Goal: Task Accomplishment & Management: Manage account settings

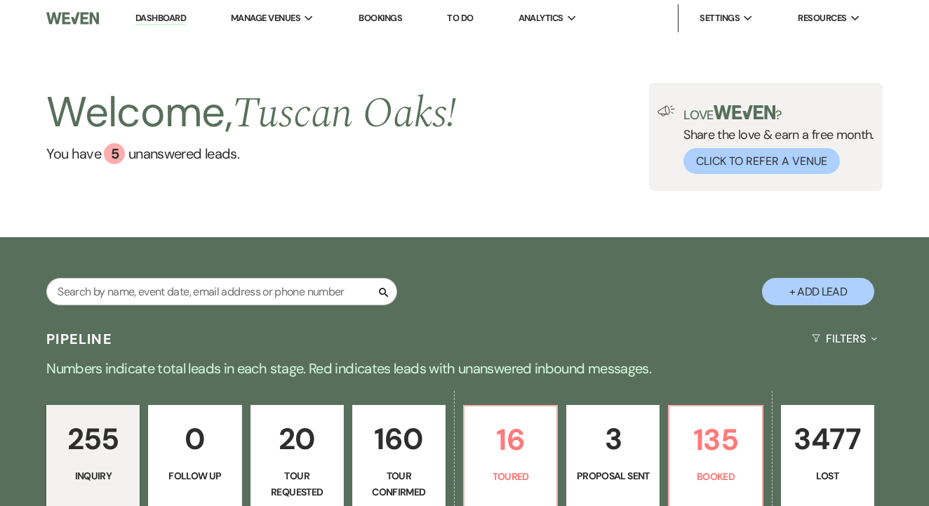
click at [401, 19] on link "Bookings" at bounding box center [381, 18] width 44 height 12
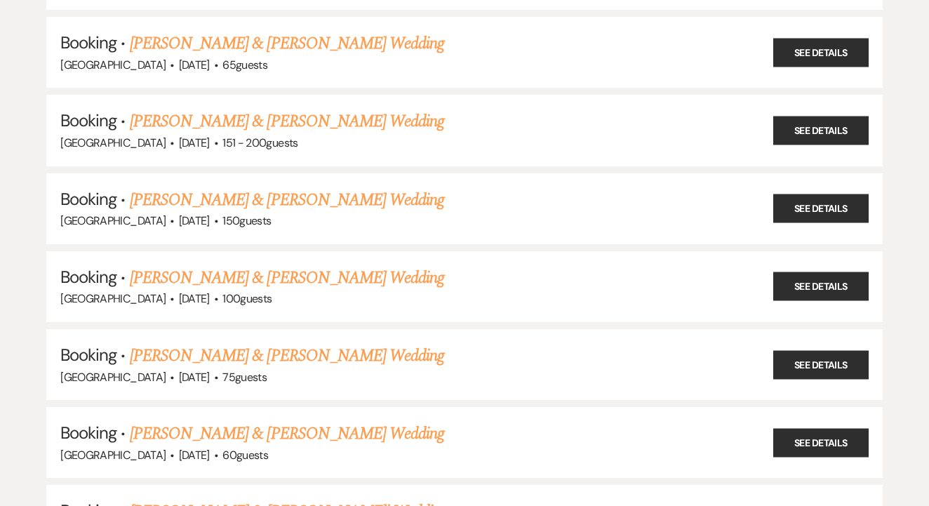
scroll to position [2122, 0]
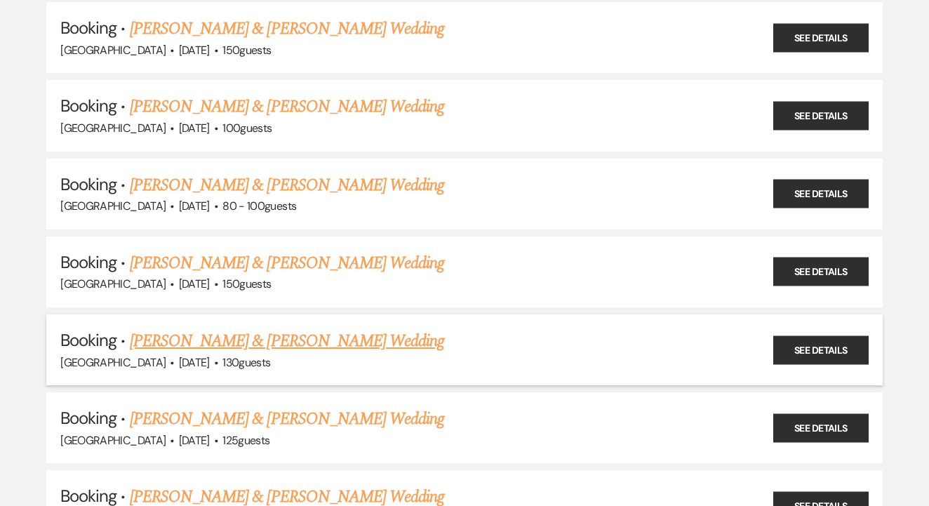
click at [331, 329] on link "[PERSON_NAME] & [PERSON_NAME] Wedding" at bounding box center [287, 341] width 315 height 25
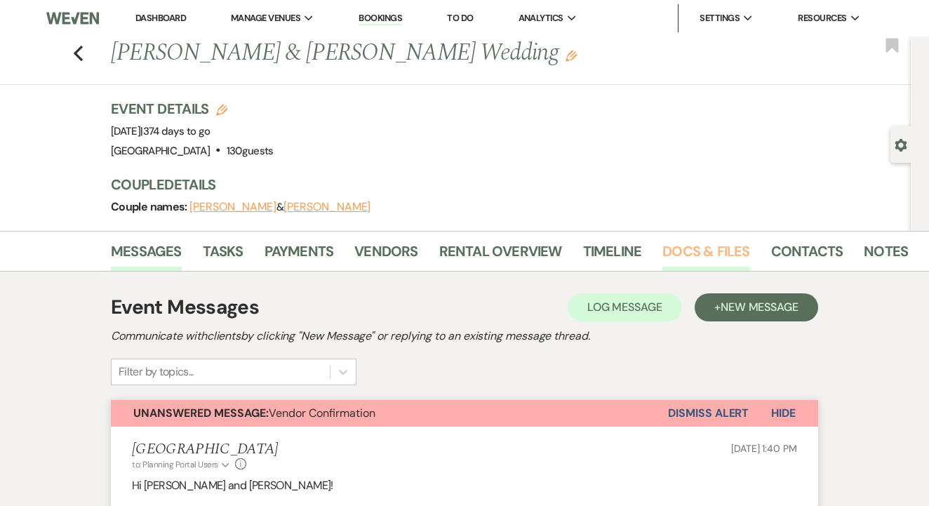
click at [715, 256] on link "Docs & Files" at bounding box center [706, 255] width 87 height 31
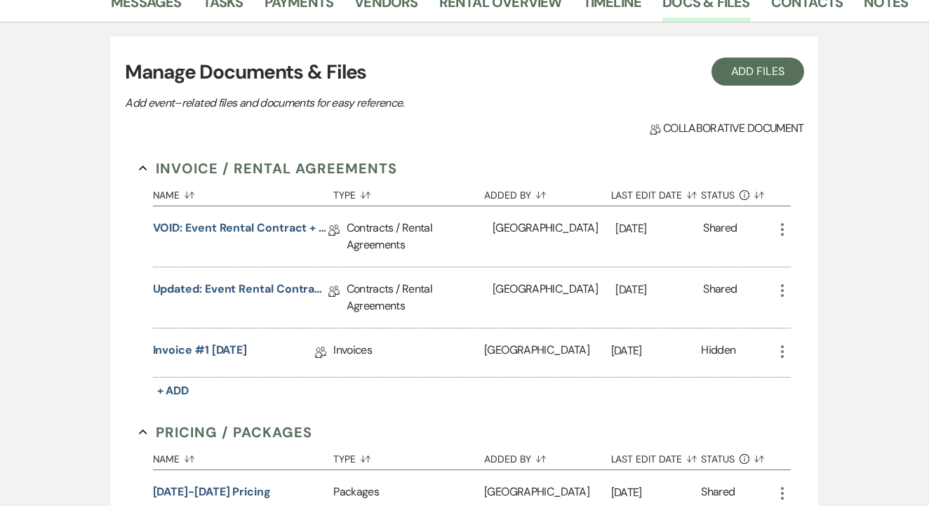
scroll to position [289, 0]
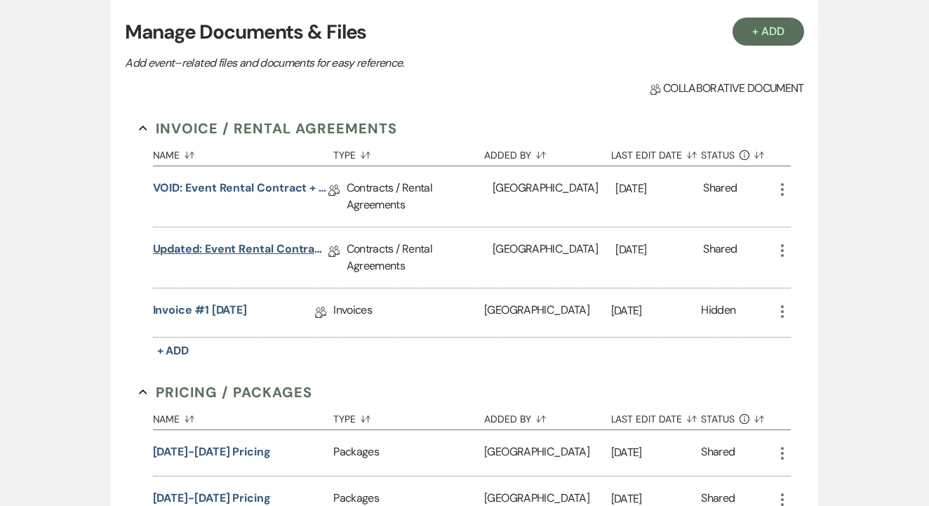
click at [289, 252] on link "Updated: Event Rental Contract + Short Term Lease [DATE]" at bounding box center [241, 252] width 176 height 22
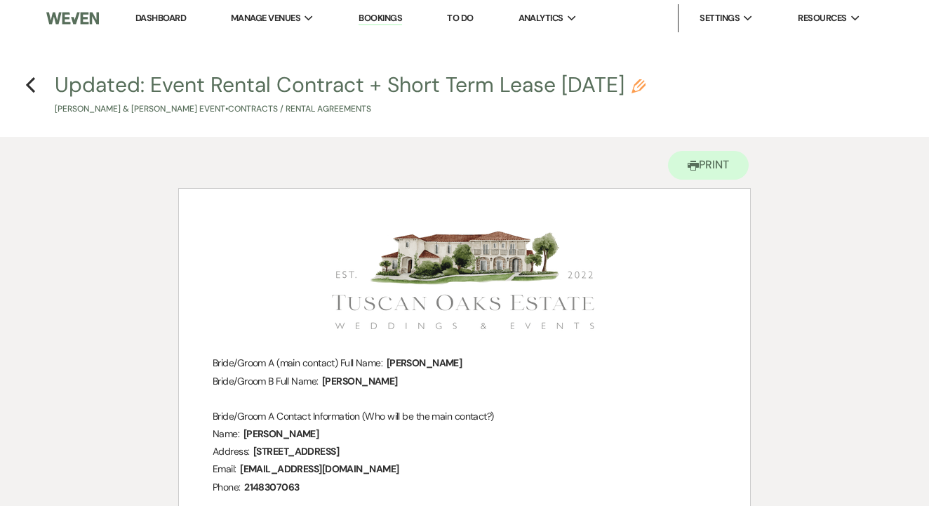
click at [158, 20] on link "Dashboard" at bounding box center [160, 18] width 51 height 12
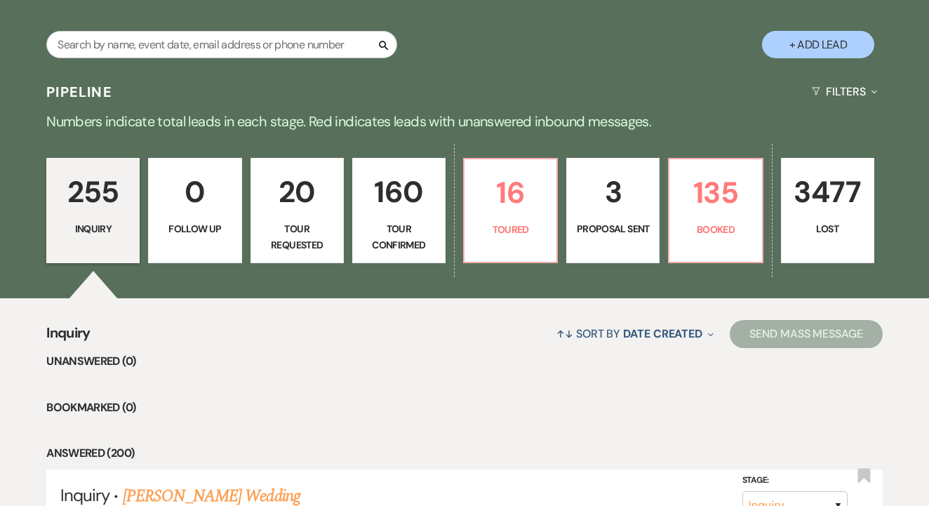
scroll to position [259, 0]
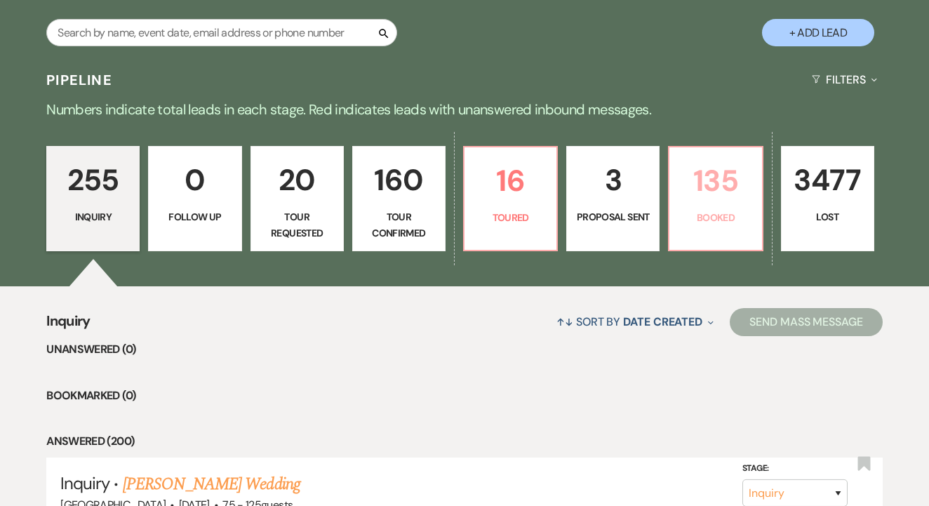
click at [699, 216] on p "Booked" at bounding box center [715, 217] width 75 height 15
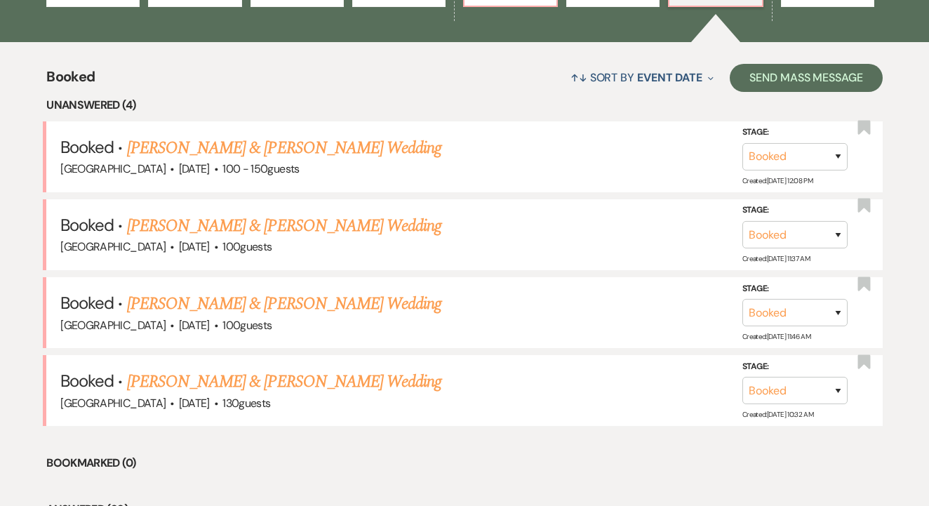
scroll to position [504, 0]
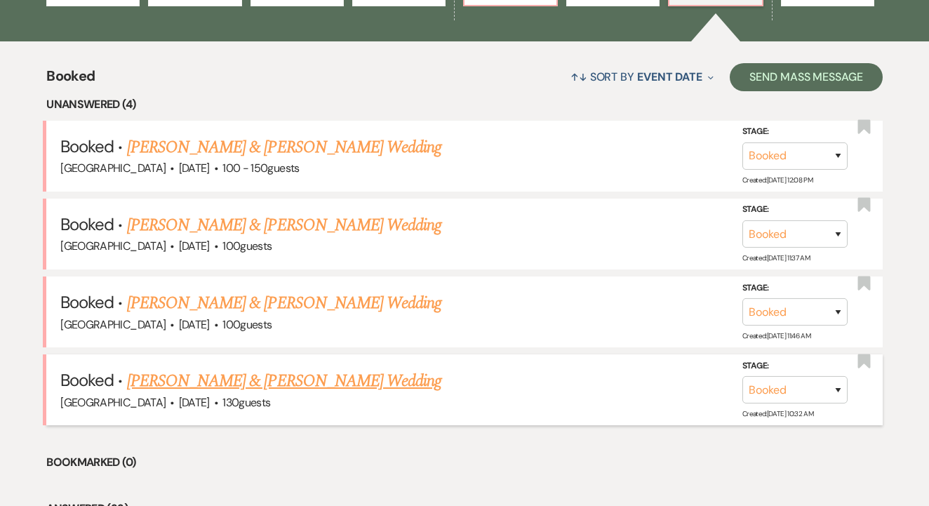
click at [253, 374] on link "[PERSON_NAME] & [PERSON_NAME] Wedding" at bounding box center [284, 381] width 315 height 25
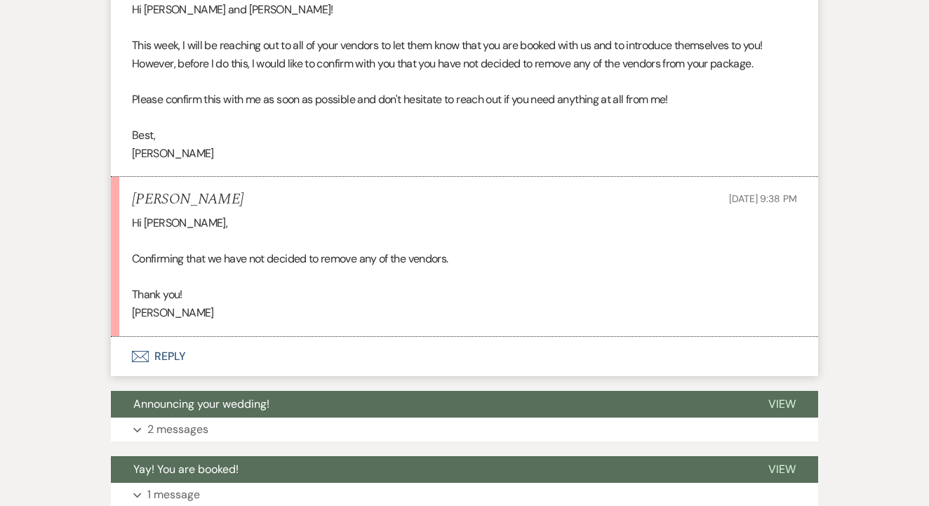
scroll to position [444, 0]
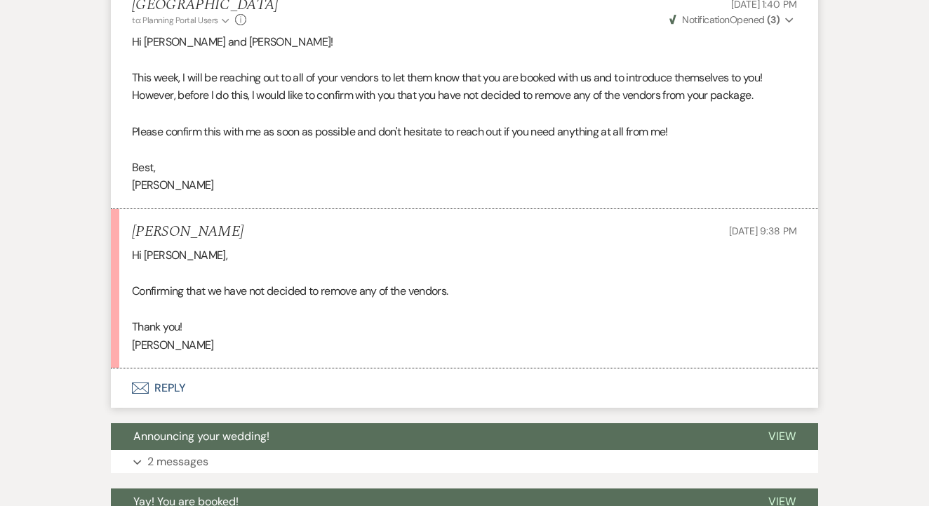
click at [253, 374] on button "Envelope Reply" at bounding box center [465, 388] width 708 height 39
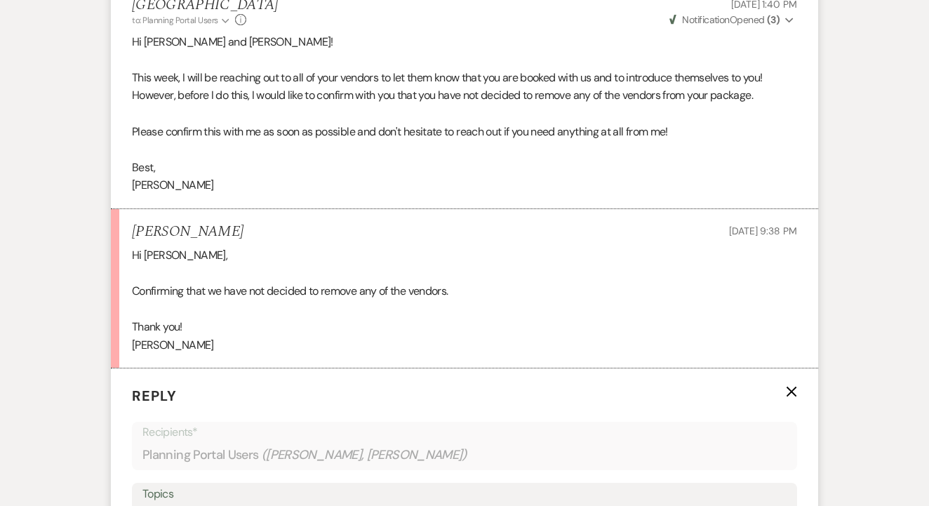
scroll to position [722, 0]
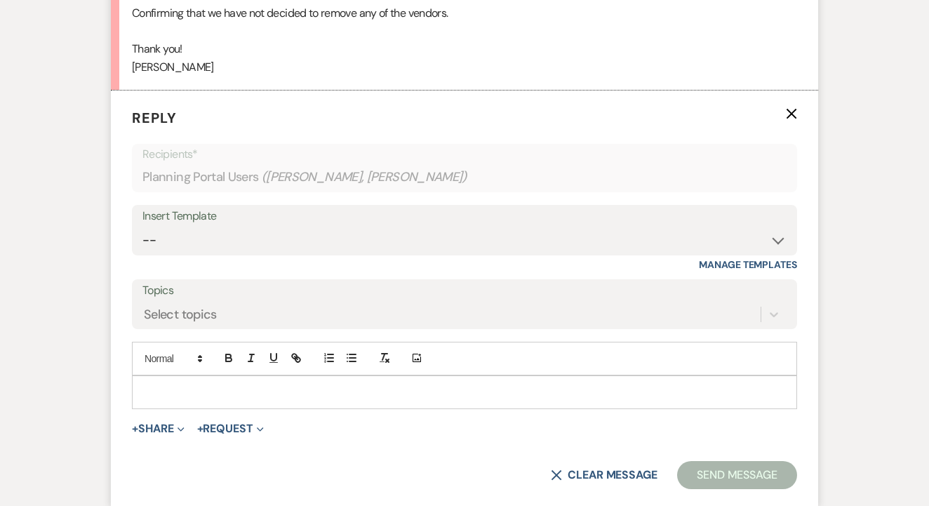
click at [279, 385] on p at bounding box center [464, 392] width 643 height 15
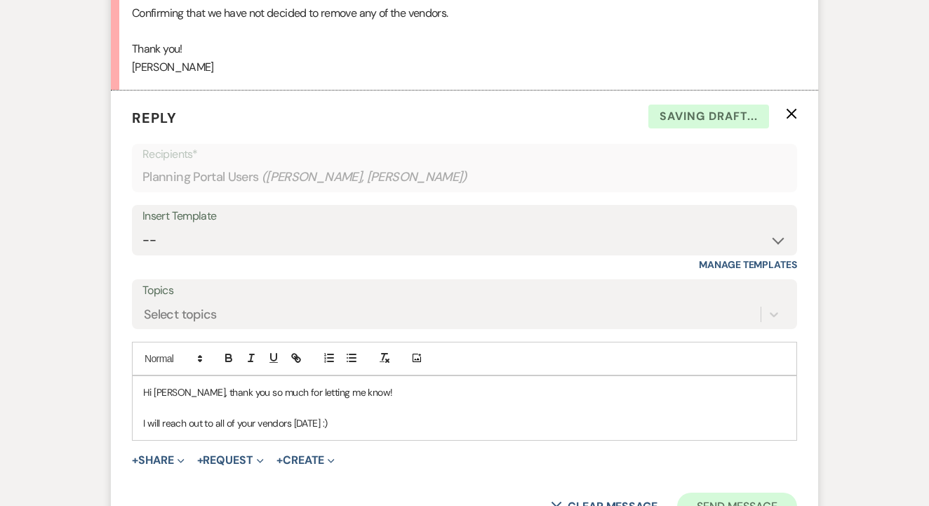
click at [727, 493] on button "Send Message" at bounding box center [737, 507] width 120 height 28
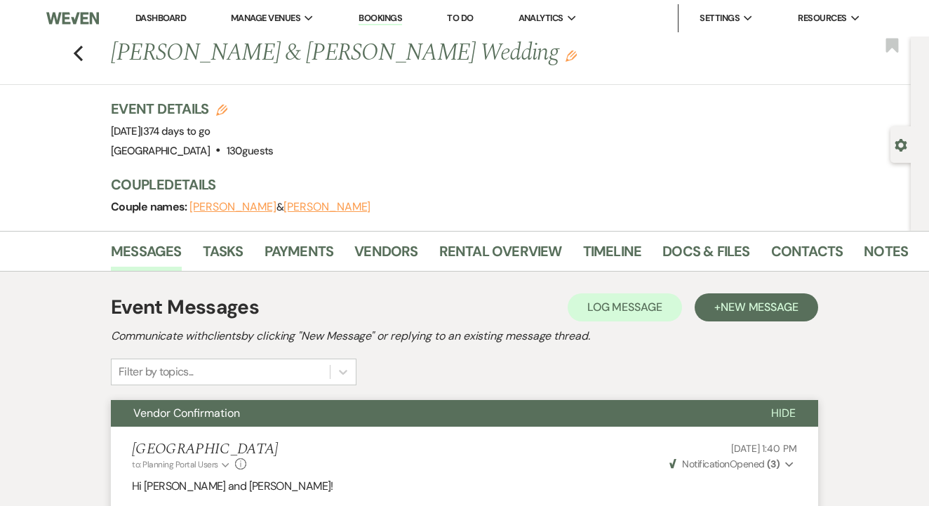
scroll to position [0, 0]
click at [485, 243] on link "Rental Overview" at bounding box center [500, 255] width 123 height 31
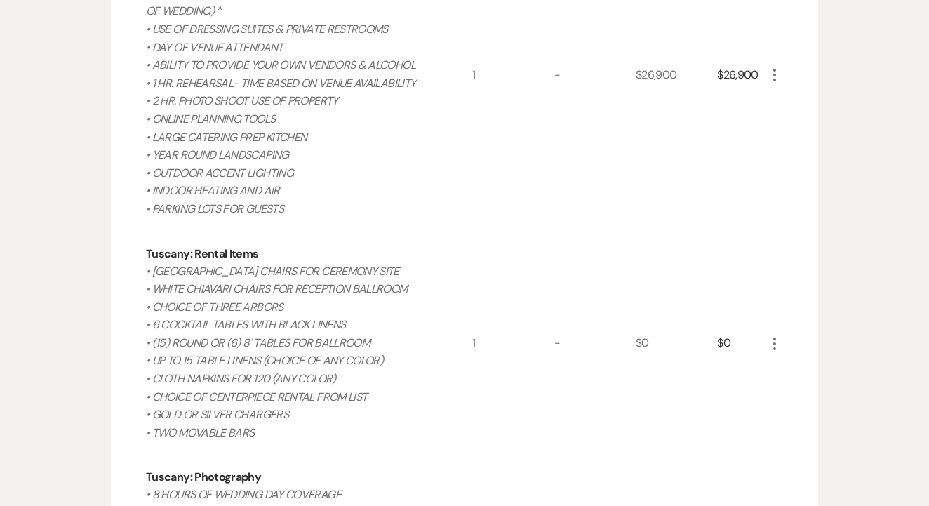
scroll to position [168, 0]
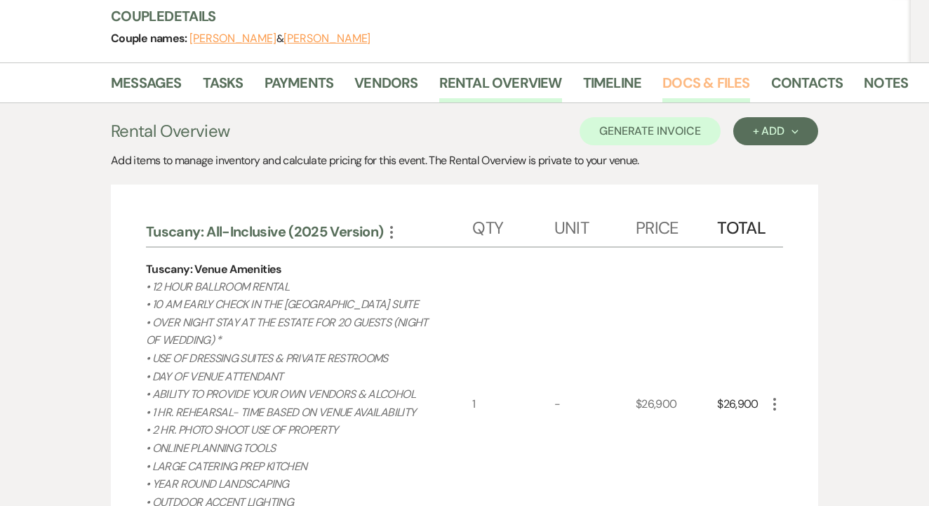
click at [702, 84] on link "Docs & Files" at bounding box center [706, 87] width 87 height 31
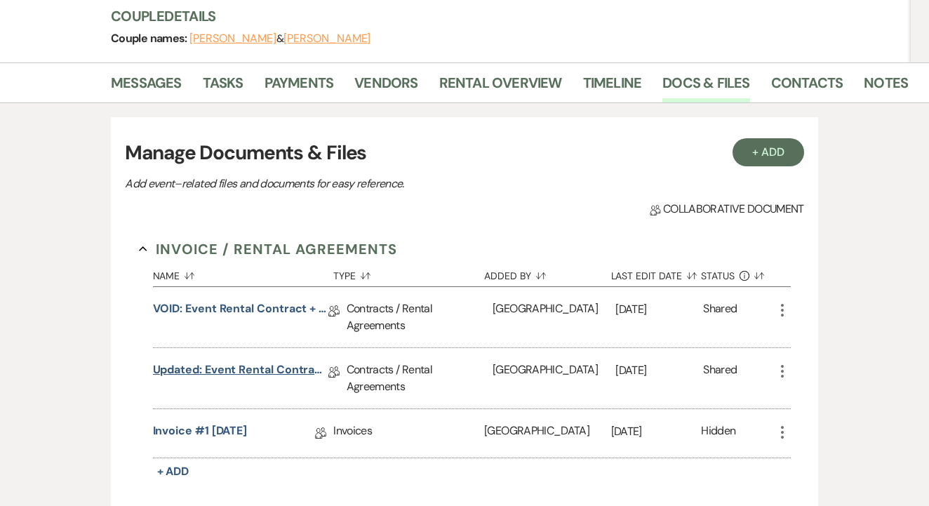
click at [246, 369] on link "Updated: Event Rental Contract + Short Term Lease [DATE]" at bounding box center [241, 373] width 176 height 22
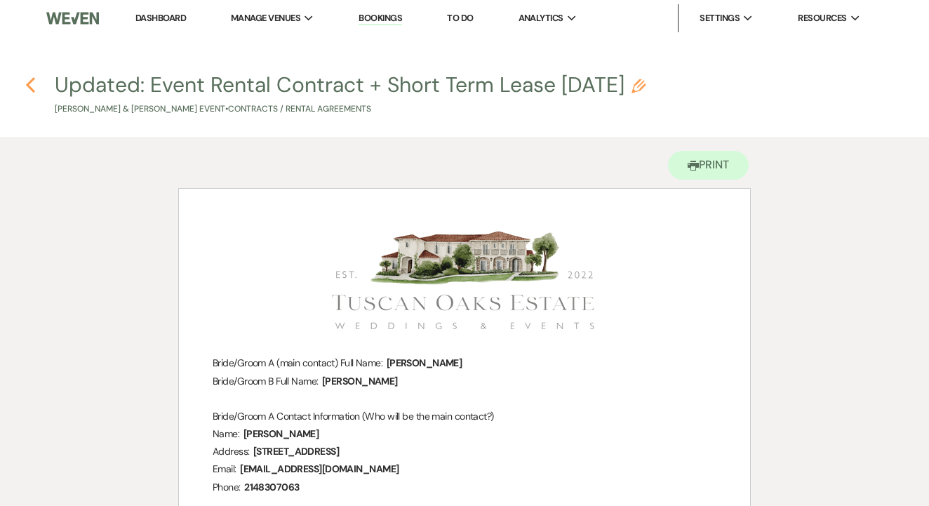
click at [30, 78] on icon "Previous" at bounding box center [30, 85] width 11 height 17
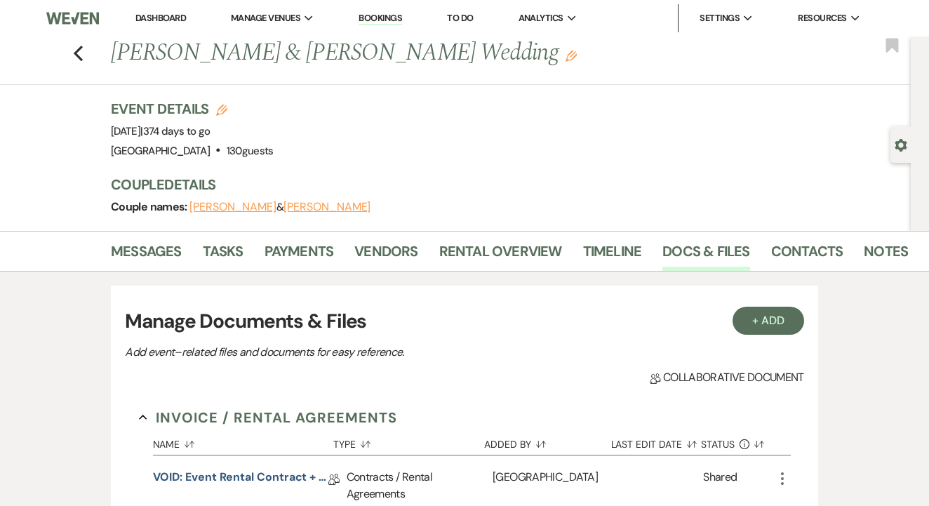
scroll to position [168, 0]
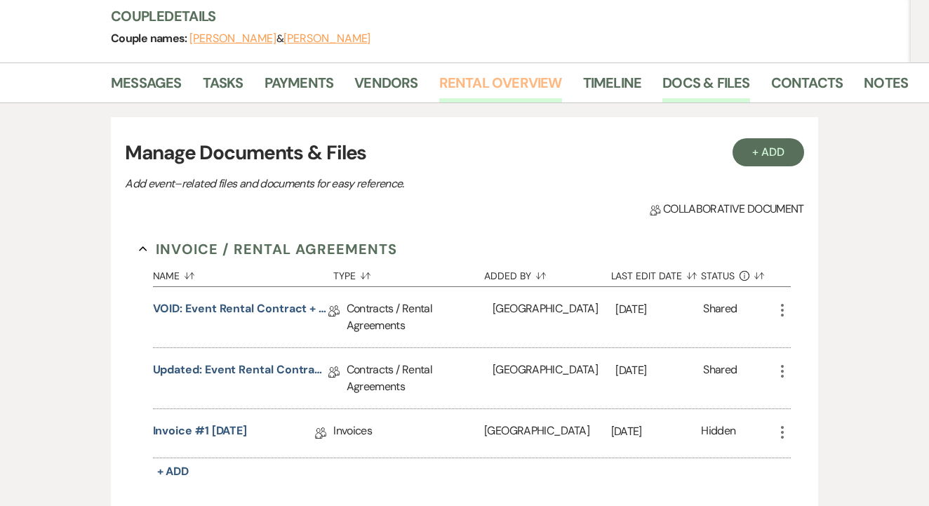
click at [545, 91] on link "Rental Overview" at bounding box center [500, 87] width 123 height 31
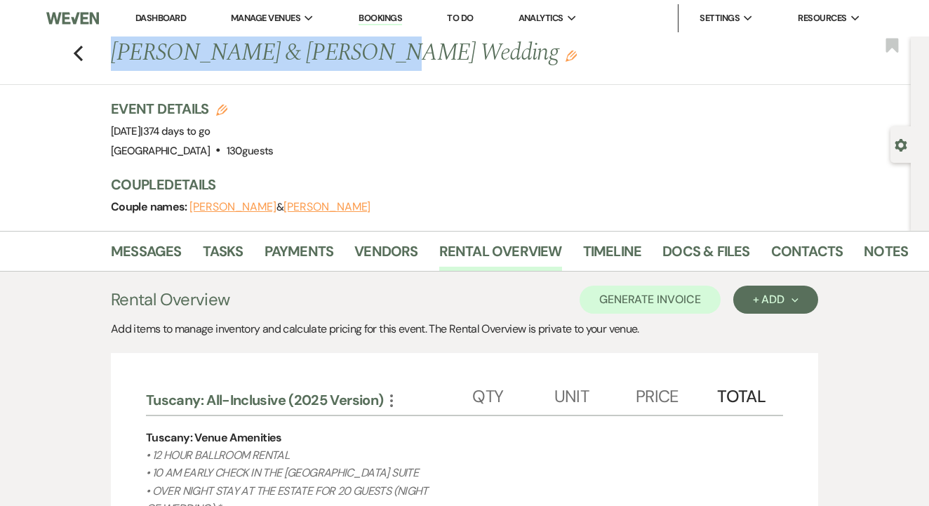
drag, startPoint x: 111, startPoint y: 56, endPoint x: 354, endPoint y: 59, distance: 242.9
click at [354, 59] on h1 "[PERSON_NAME] & [PERSON_NAME] Wedding Edit" at bounding box center [425, 54] width 629 height 34
copy h1 "[PERSON_NAME] & [PERSON_NAME]"
click at [788, 253] on link "Contacts" at bounding box center [808, 255] width 72 height 31
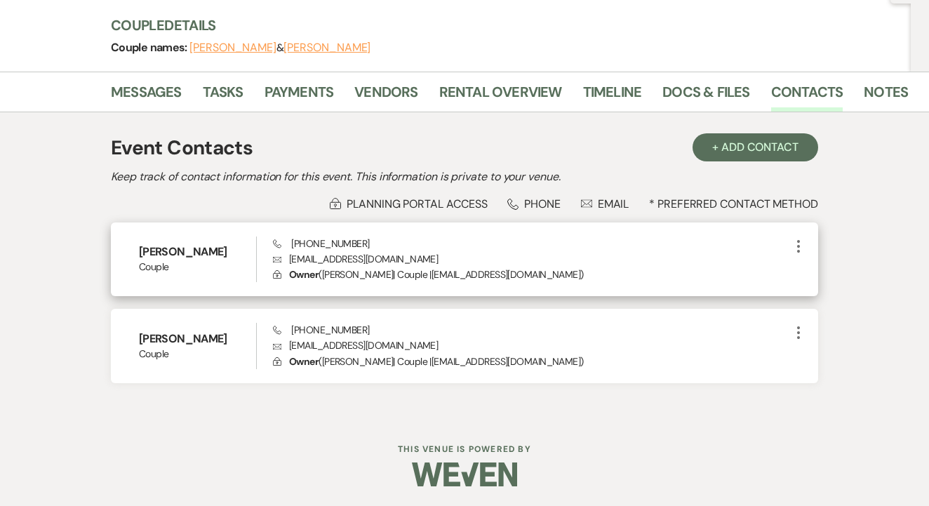
scroll to position [159, 0]
drag, startPoint x: 288, startPoint y: 258, endPoint x: 414, endPoint y: 260, distance: 126.4
click at [414, 260] on p "Envelope [EMAIL_ADDRESS][DOMAIN_NAME]" at bounding box center [531, 259] width 517 height 15
copy p "[EMAIL_ADDRESS][DOMAIN_NAME]"
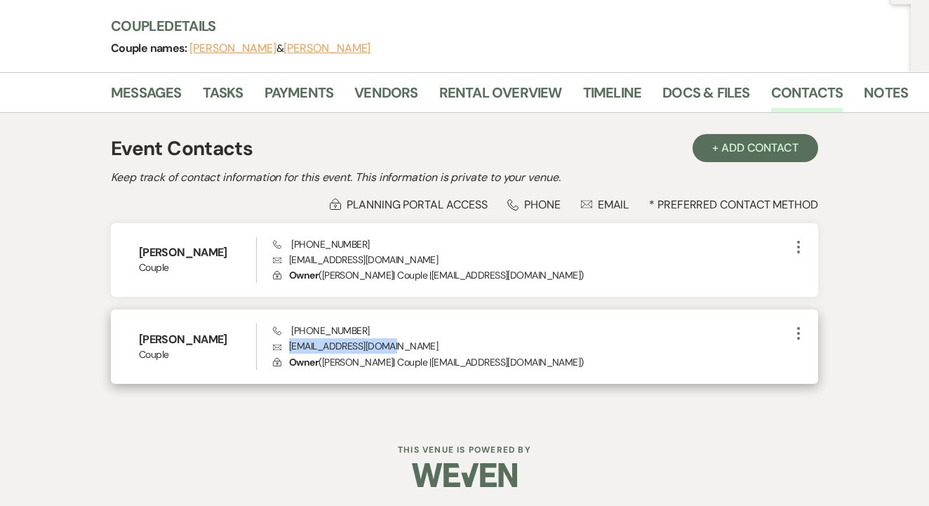
drag, startPoint x: 392, startPoint y: 343, endPoint x: 303, endPoint y: 347, distance: 89.3
click at [289, 347] on p "Envelope [EMAIL_ADDRESS][DOMAIN_NAME]" at bounding box center [531, 345] width 517 height 15
copy p "[EMAIL_ADDRESS][DOMAIN_NAME]"
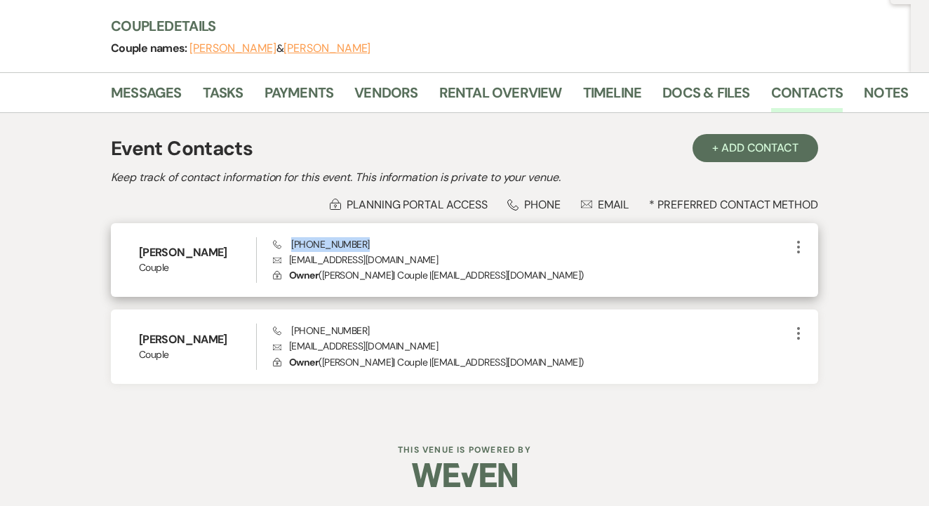
drag, startPoint x: 369, startPoint y: 244, endPoint x: 291, endPoint y: 243, distance: 78.6
click at [291, 243] on div "Phone [PHONE_NUMBER] Envelope [EMAIL_ADDRESS][DOMAIN_NAME] Lock Owner ( [PERSON…" at bounding box center [531, 260] width 517 height 46
copy span "[PHONE_NUMBER]"
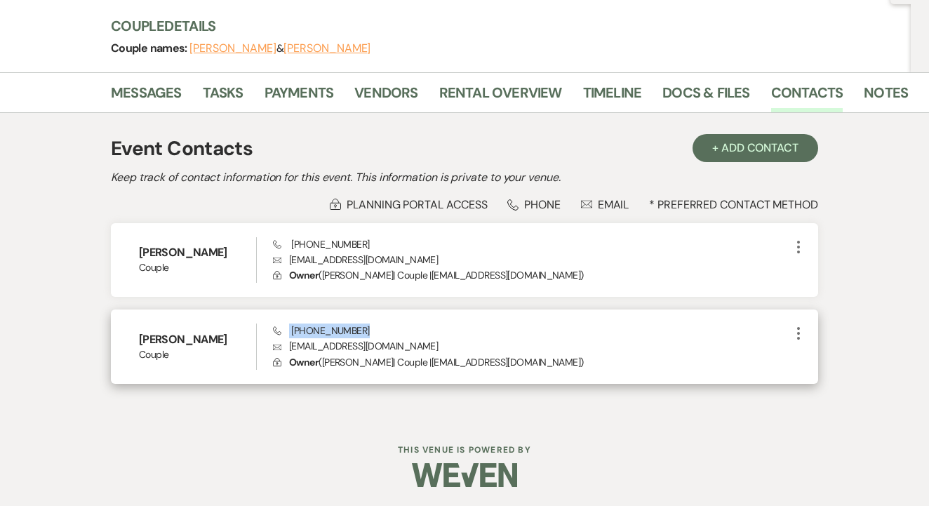
drag, startPoint x: 362, startPoint y: 333, endPoint x: 286, endPoint y: 333, distance: 75.8
click at [286, 333] on div "Phone [PHONE_NUMBER] Envelope [EMAIL_ADDRESS][DOMAIN_NAME] Lock Owner ( [PERSON…" at bounding box center [531, 347] width 517 height 46
copy span "[PHONE_NUMBER]"
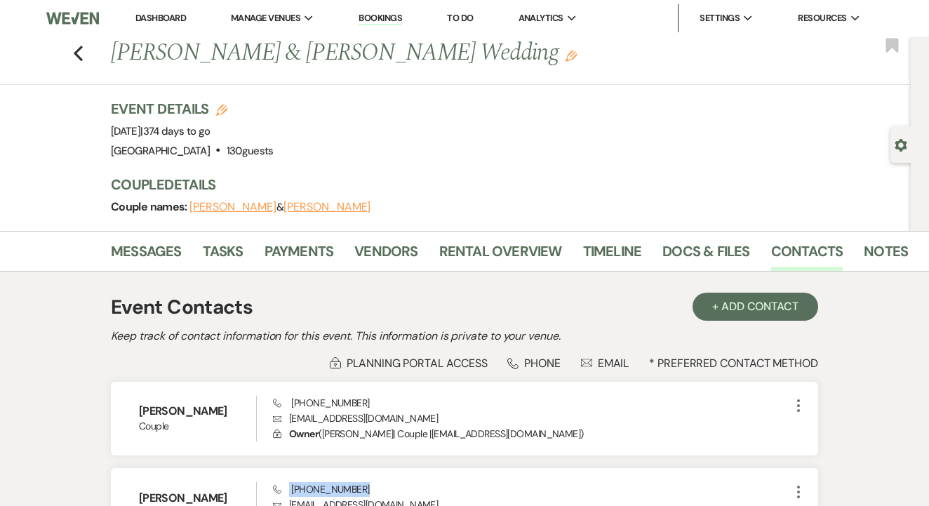
scroll to position [48, 0]
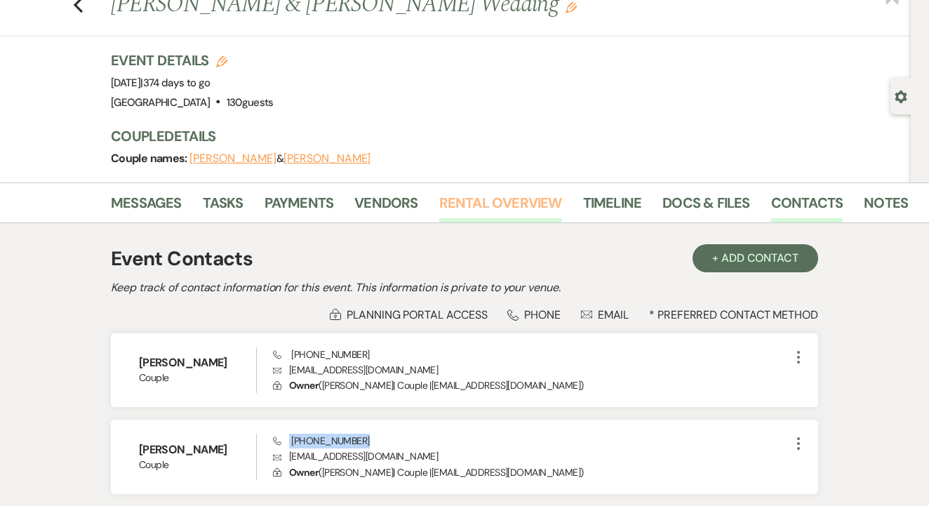
click at [510, 211] on link "Rental Overview" at bounding box center [500, 207] width 123 height 31
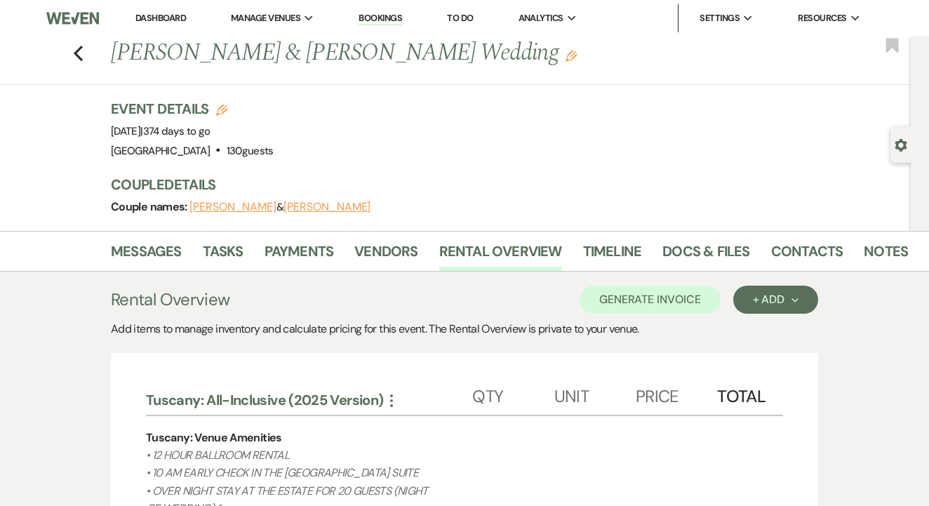
click at [165, 15] on link "Dashboard" at bounding box center [160, 18] width 51 height 12
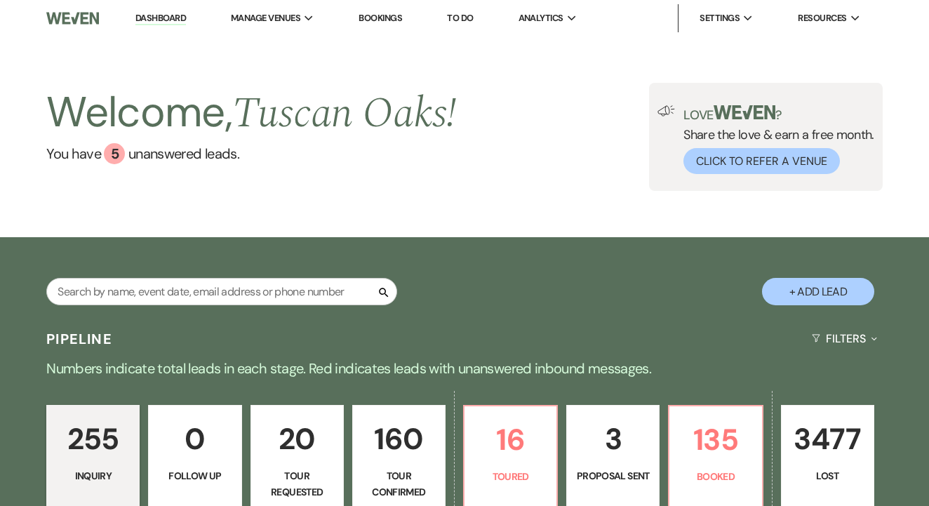
click at [463, 14] on link "To Do" at bounding box center [460, 18] width 26 height 12
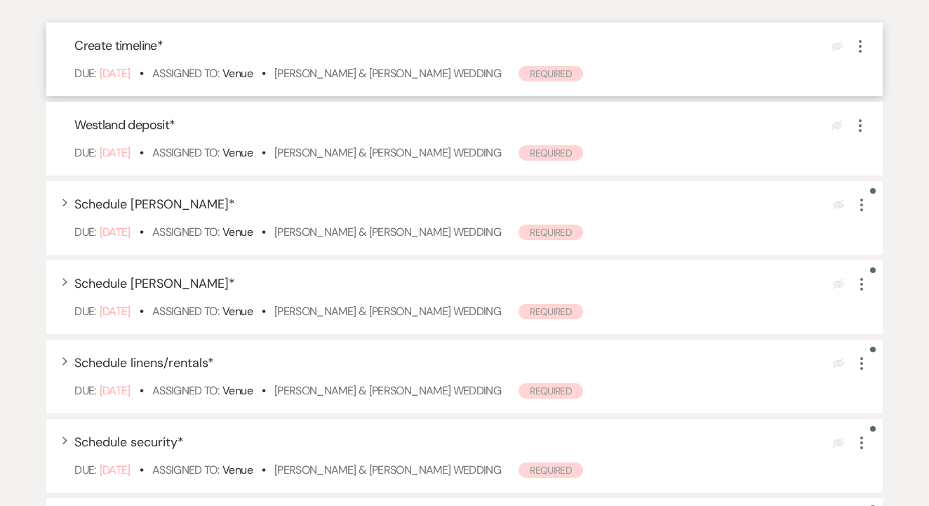
scroll to position [310, 0]
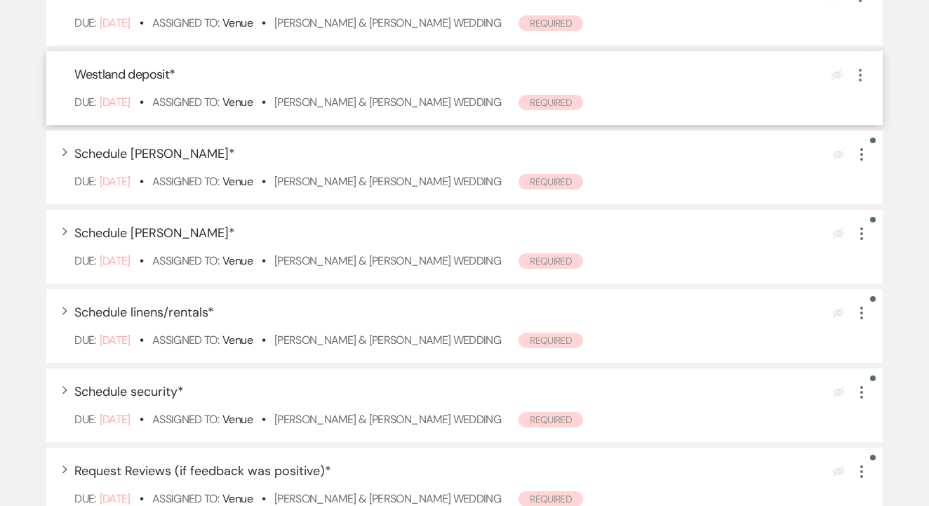
click at [860, 84] on icon "More" at bounding box center [860, 75] width 17 height 17
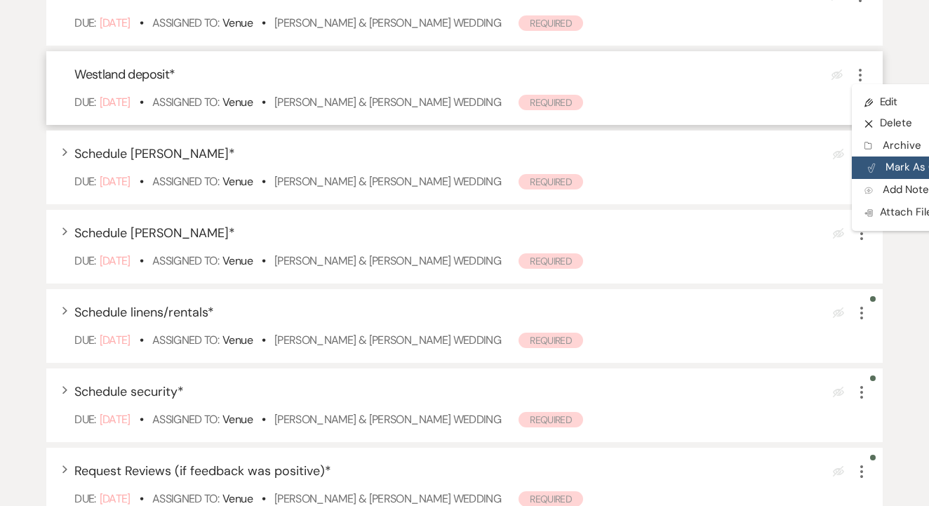
click at [885, 178] on button "Plan Portal Link Mark As Complete" at bounding box center [921, 168] width 138 height 22
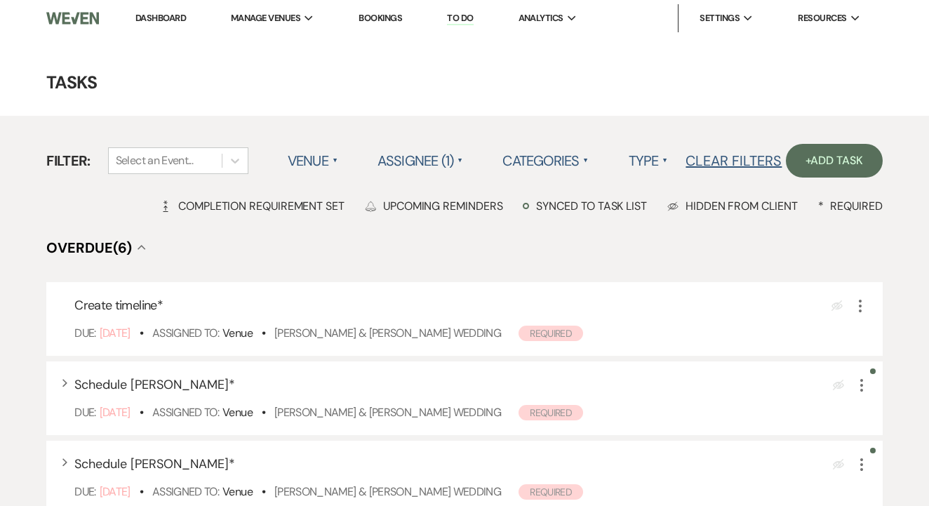
scroll to position [0, 0]
click at [397, 13] on link "Bookings" at bounding box center [381, 18] width 44 height 12
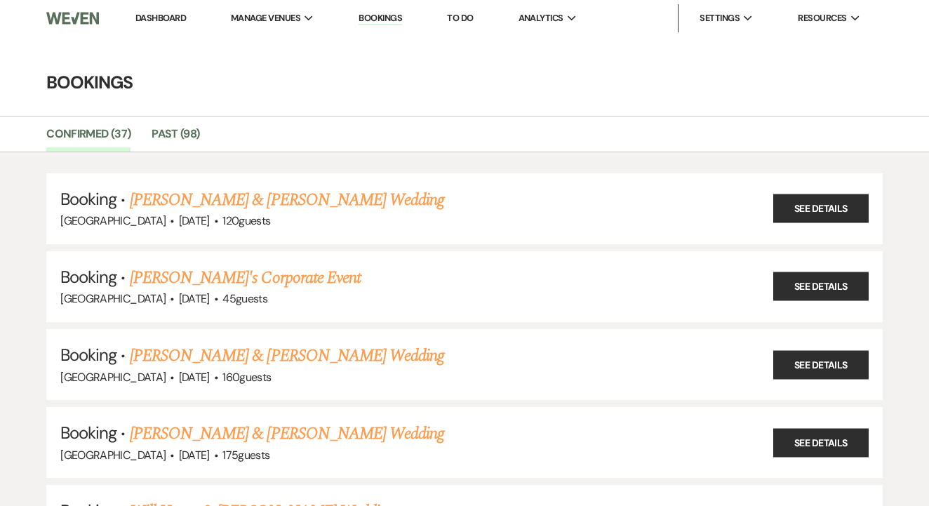
click at [174, 17] on link "Dashboard" at bounding box center [160, 18] width 51 height 12
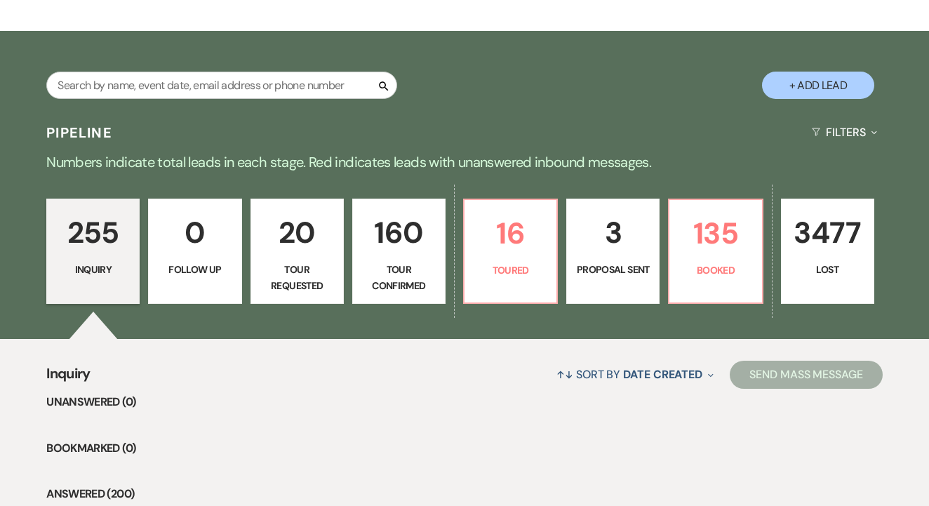
scroll to position [219, 0]
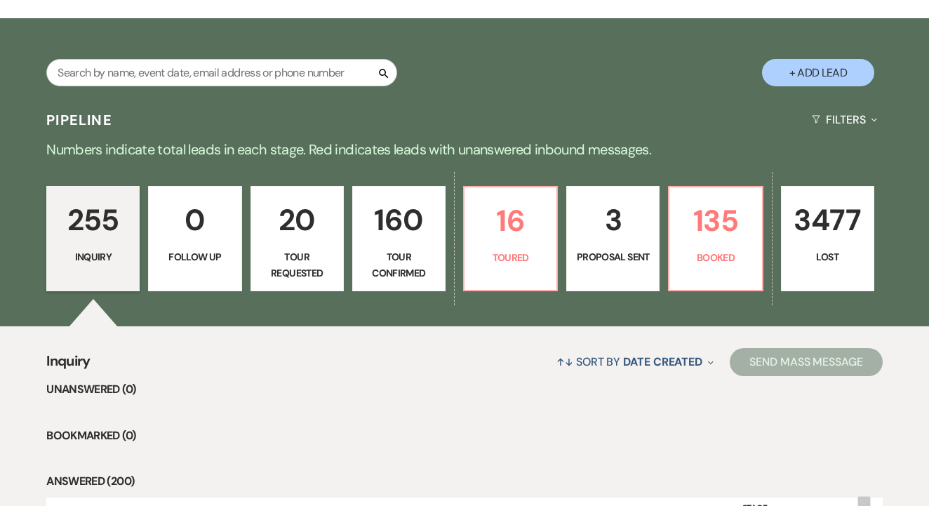
click at [612, 259] on p "Proposal Sent" at bounding box center [613, 256] width 75 height 15
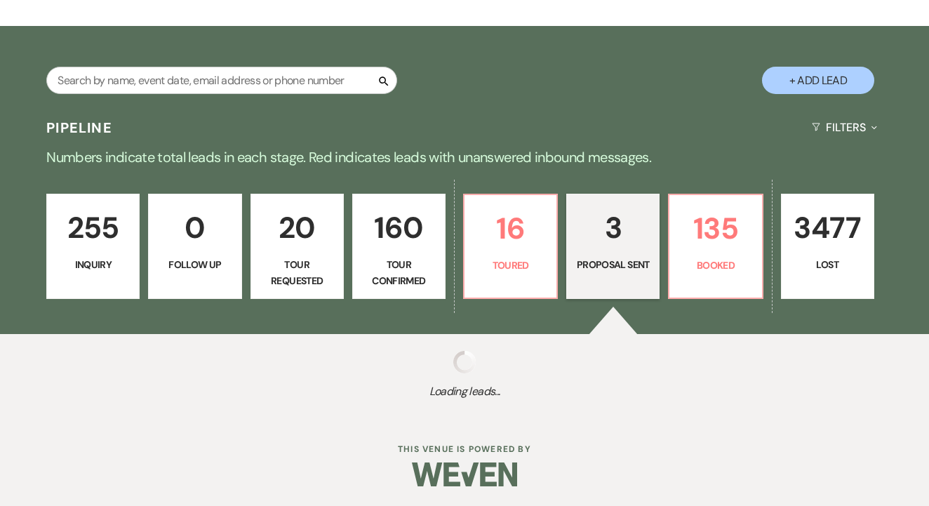
select select "6"
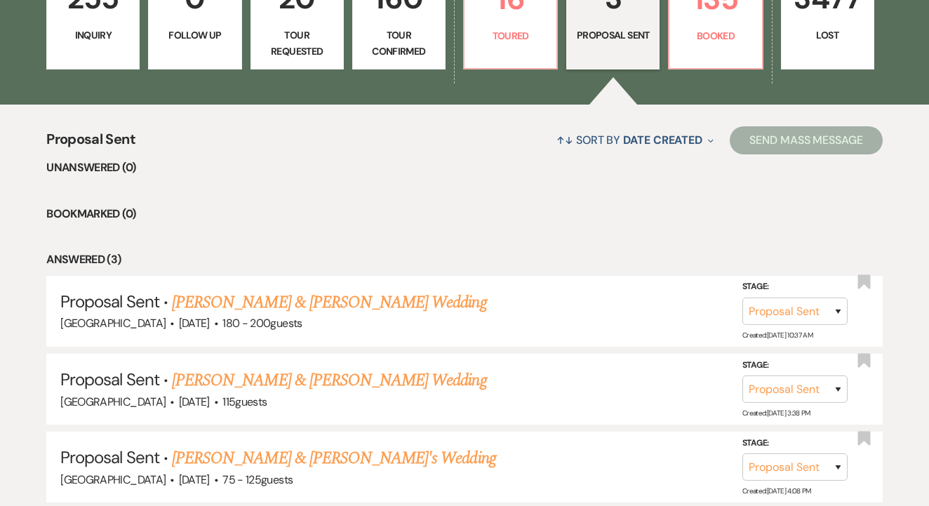
scroll to position [526, 0]
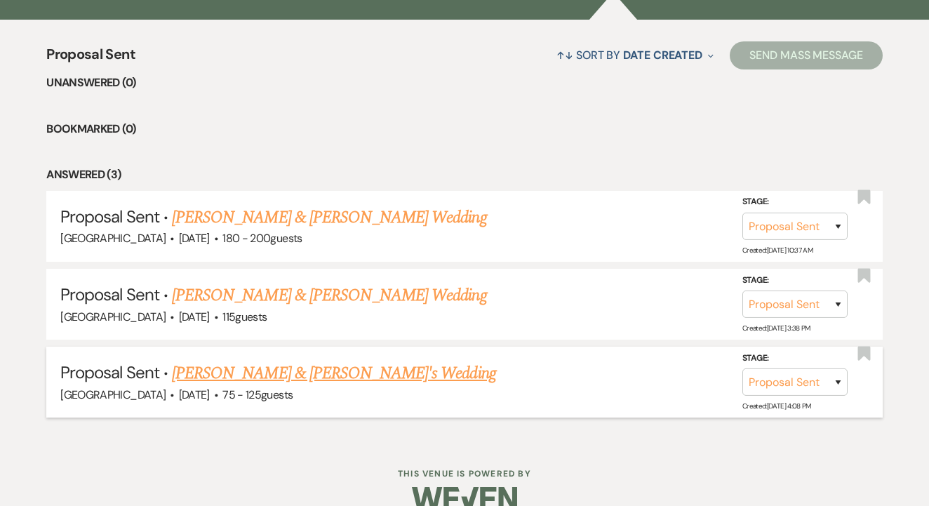
click at [390, 370] on link "[PERSON_NAME] & [PERSON_NAME]'s Wedding" at bounding box center [334, 373] width 324 height 25
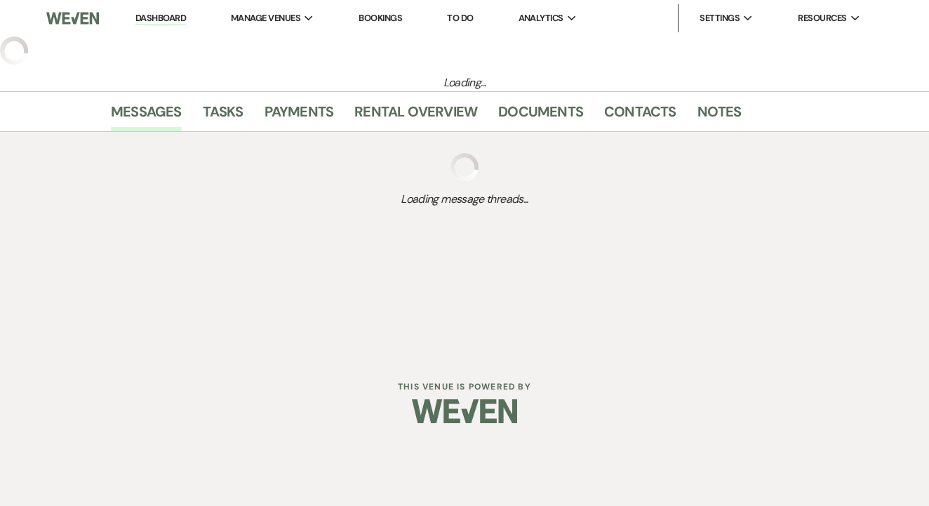
select select "6"
select select "3"
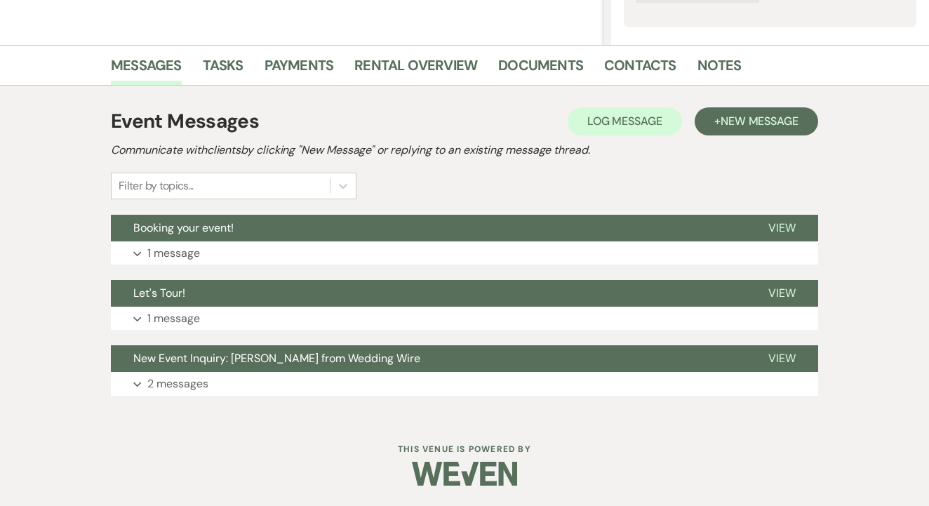
scroll to position [307, 0]
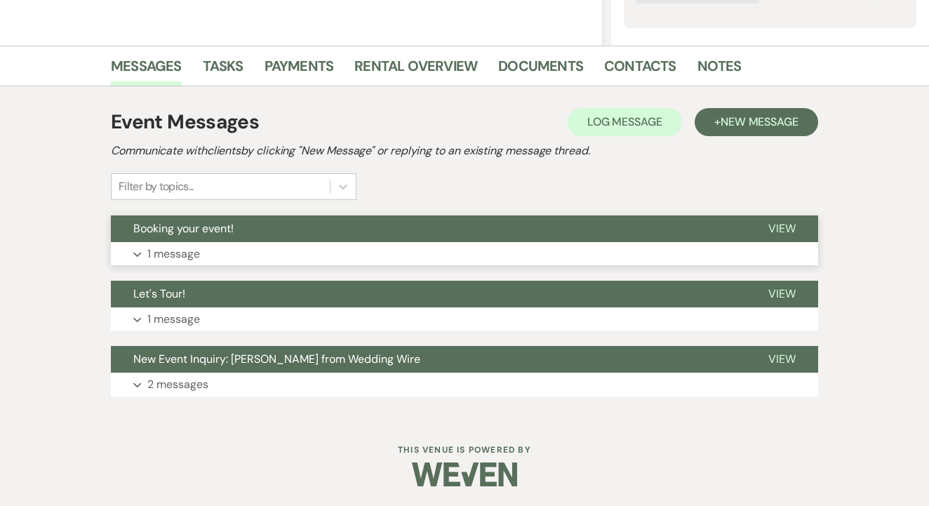
click at [421, 247] on button "Expand 1 message" at bounding box center [465, 254] width 708 height 24
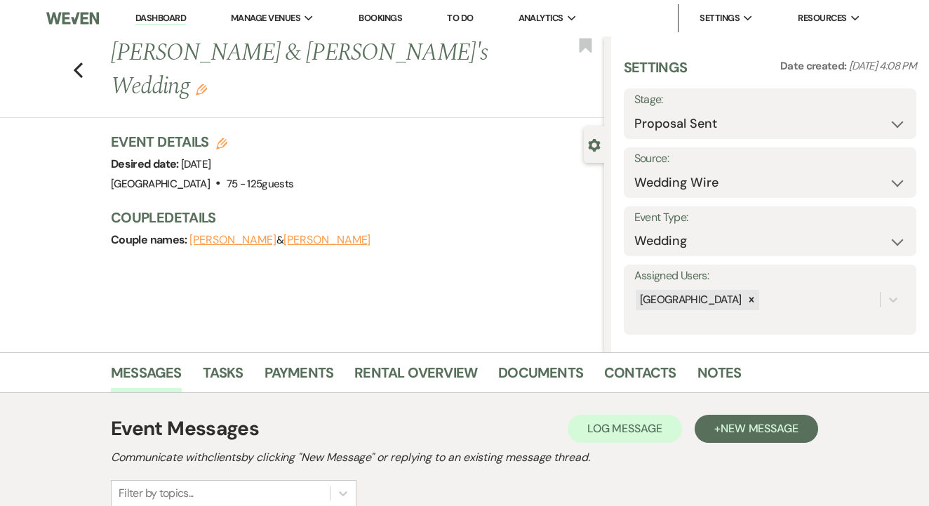
scroll to position [0, 0]
click at [159, 23] on link "Dashboard" at bounding box center [160, 18] width 51 height 13
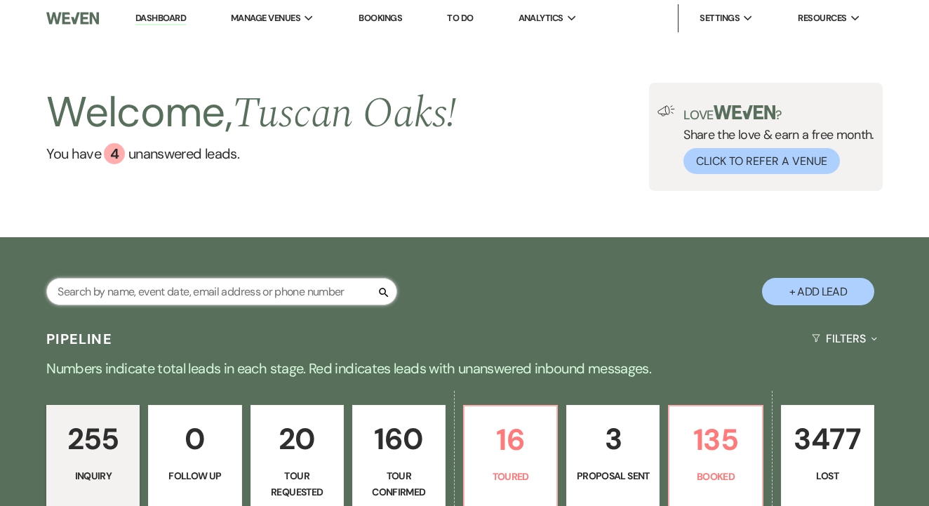
click at [214, 291] on input "text" at bounding box center [221, 291] width 351 height 27
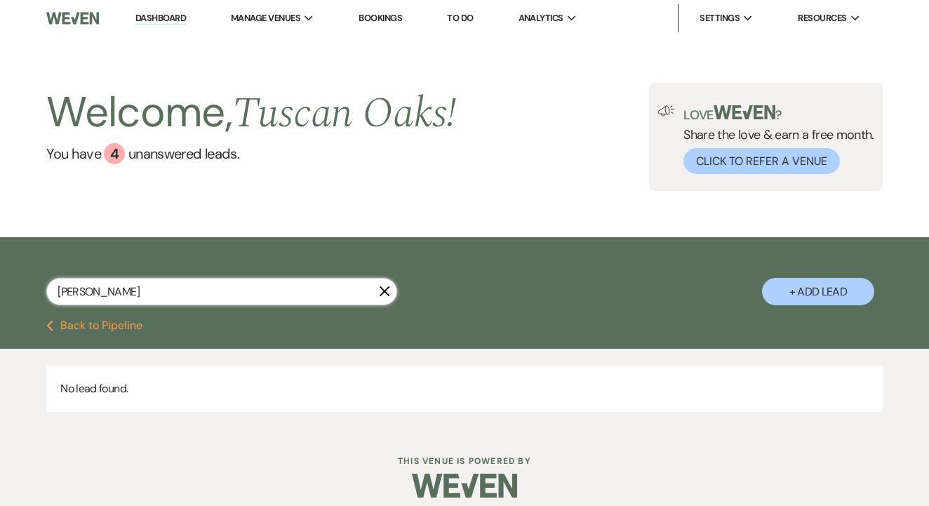
type input "[PERSON_NAME]"
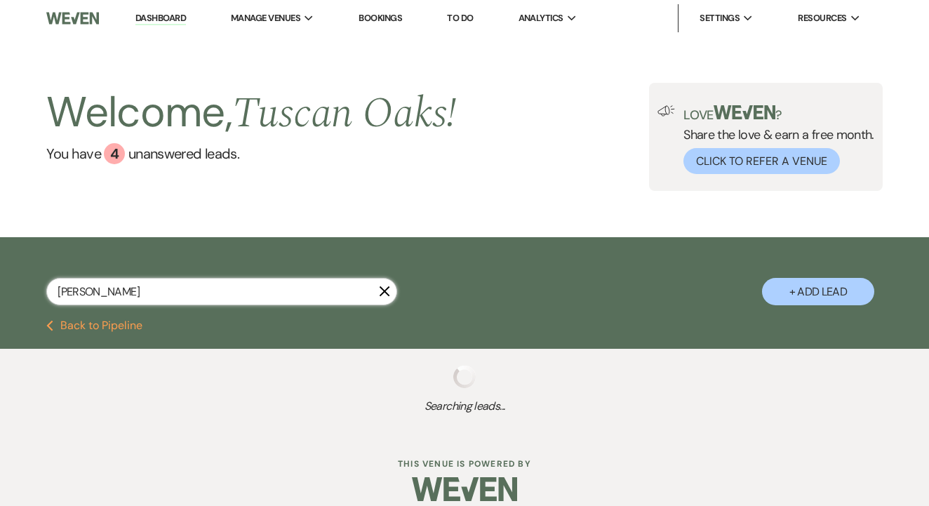
select select "5"
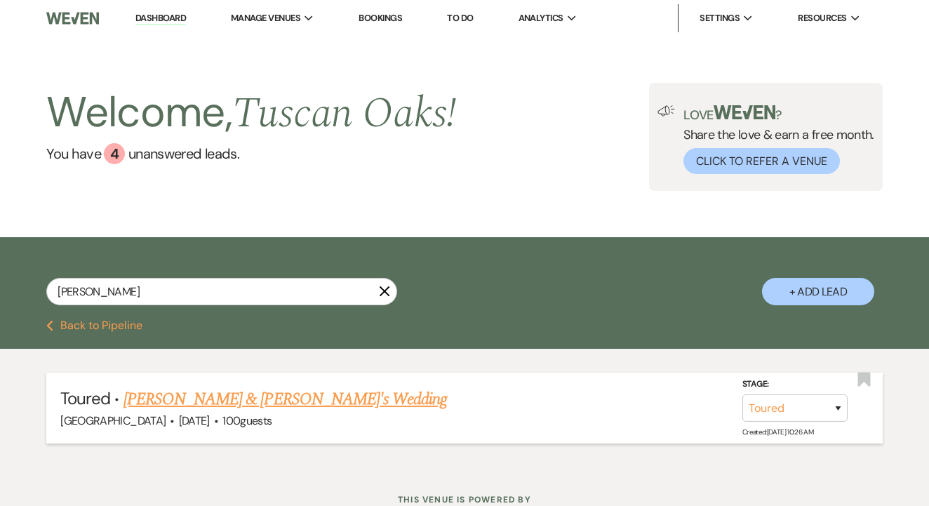
click at [305, 404] on link "[PERSON_NAME] & [PERSON_NAME]'s Wedding" at bounding box center [286, 399] width 324 height 25
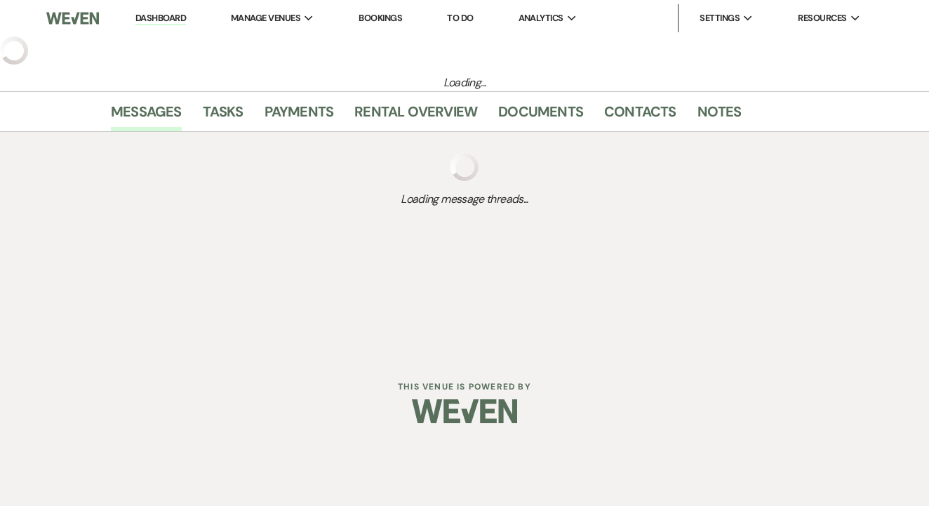
select select "5"
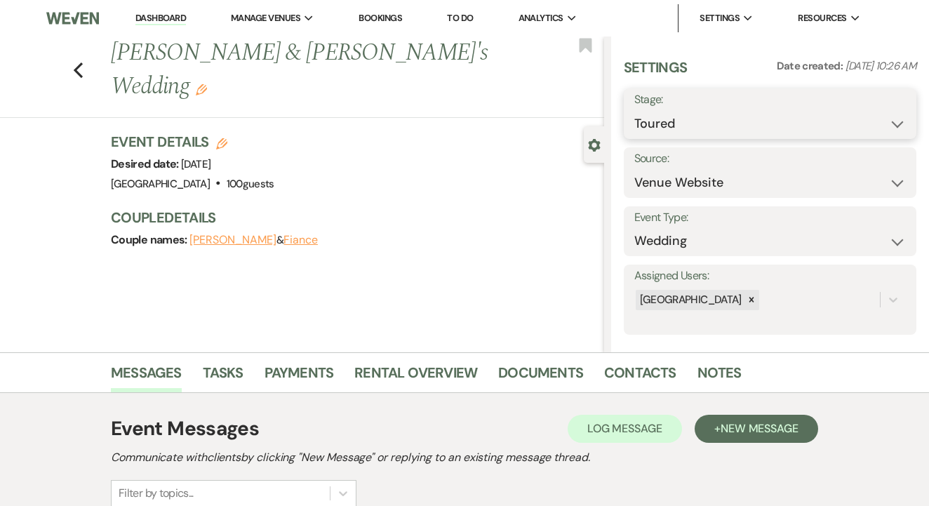
click at [776, 126] on select "Inquiry Follow Up Tour Requested Tour Confirmed Toured Proposal Sent Booked Lost" at bounding box center [771, 123] width 272 height 27
select select "6"
click at [887, 90] on div "Save" at bounding box center [883, 113] width 68 height 51
click at [887, 100] on button "Save" at bounding box center [886, 114] width 61 height 28
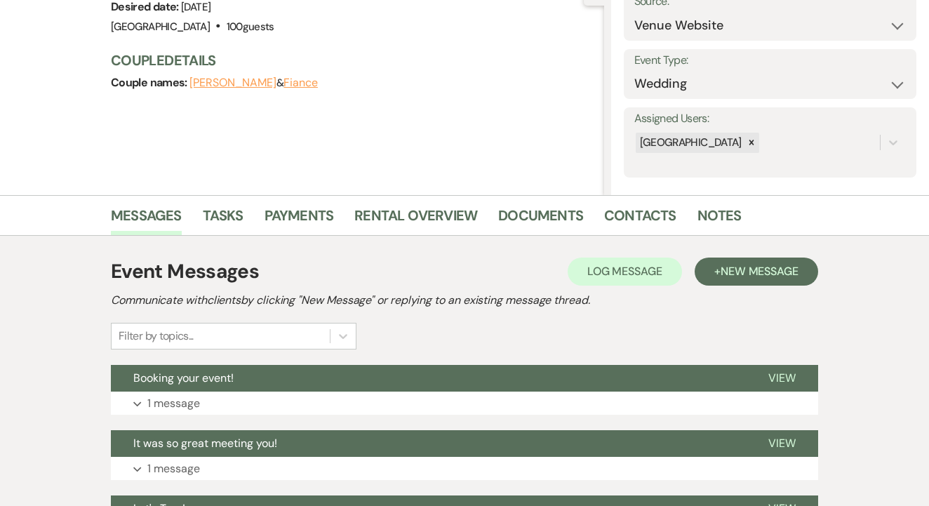
scroll to position [309, 0]
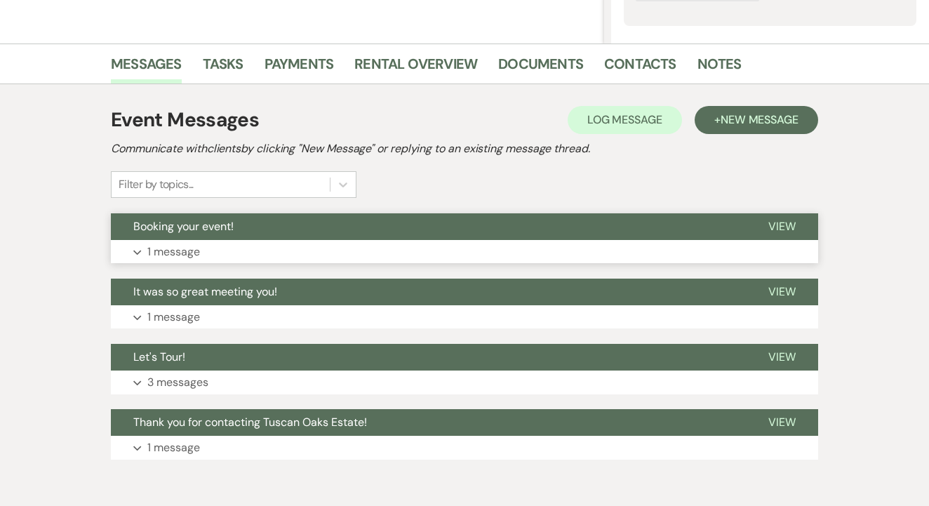
click at [465, 230] on button "Booking your event!" at bounding box center [428, 226] width 635 height 27
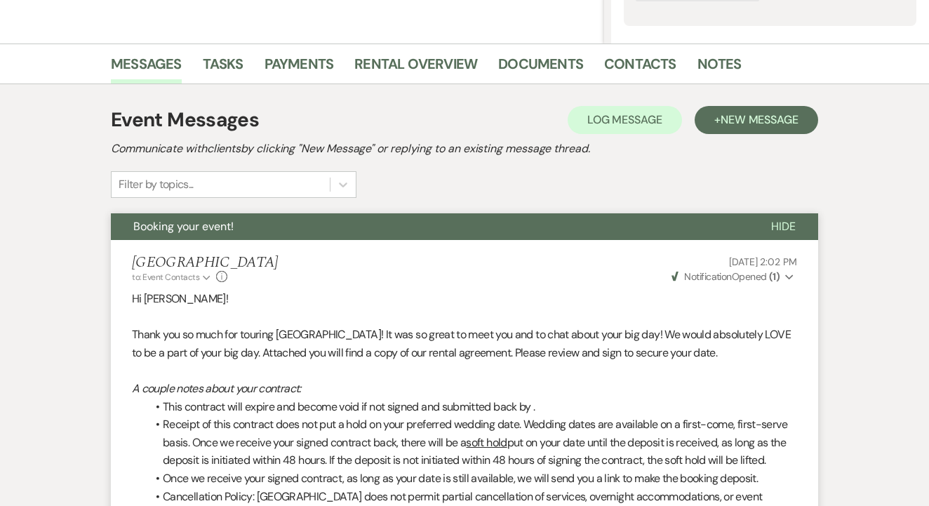
click at [198, 66] on li "Messages" at bounding box center [157, 67] width 92 height 34
click at [218, 74] on link "Tasks" at bounding box center [223, 68] width 41 height 31
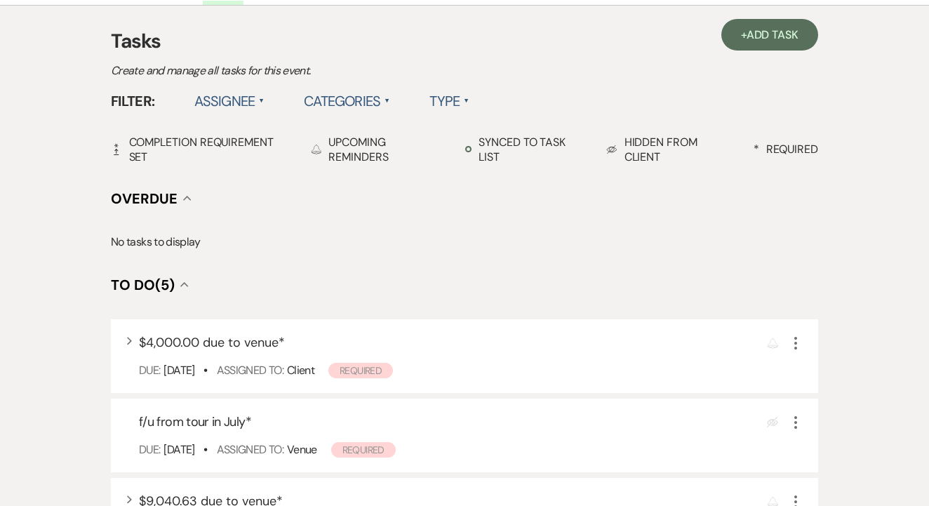
scroll to position [402, 0]
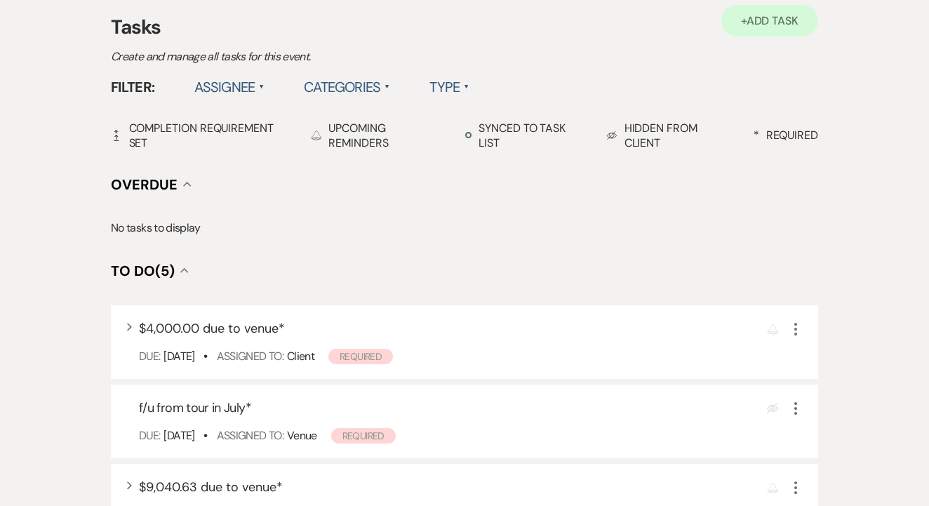
click at [786, 22] on span "Add Task" at bounding box center [773, 20] width 52 height 15
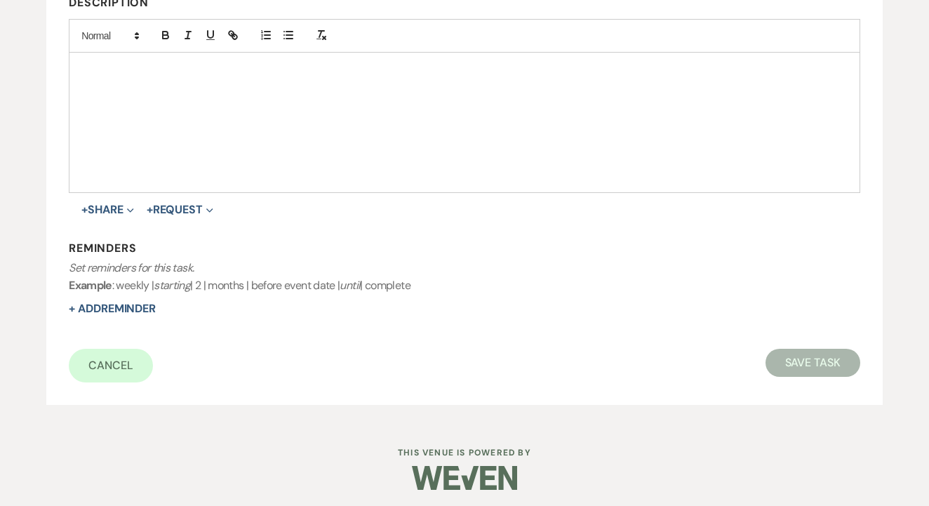
scroll to position [138, 0]
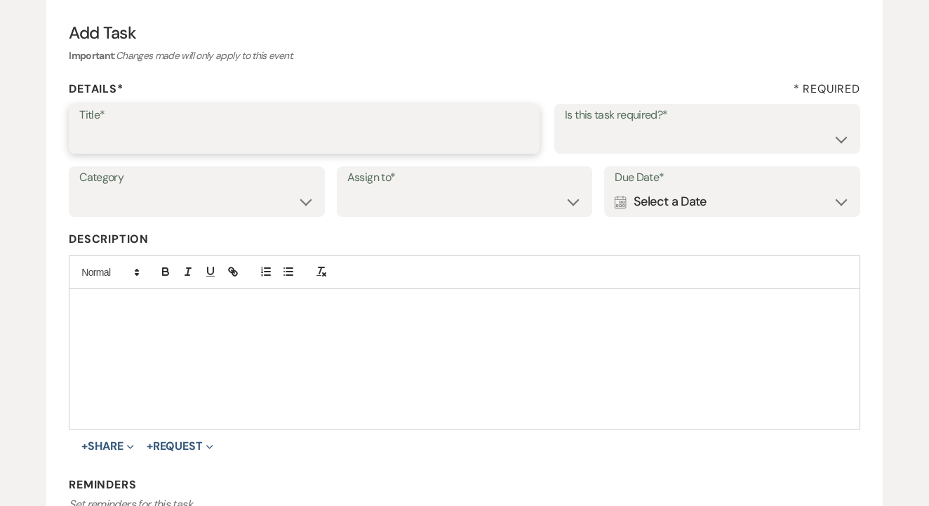
click at [476, 125] on input "Title*" at bounding box center [304, 138] width 450 height 27
type input "f/u on proposal"
click at [677, 150] on select "Yes No" at bounding box center [707, 138] width 285 height 27
select select "true"
click at [526, 180] on label "Assign to*" at bounding box center [464, 178] width 235 height 20
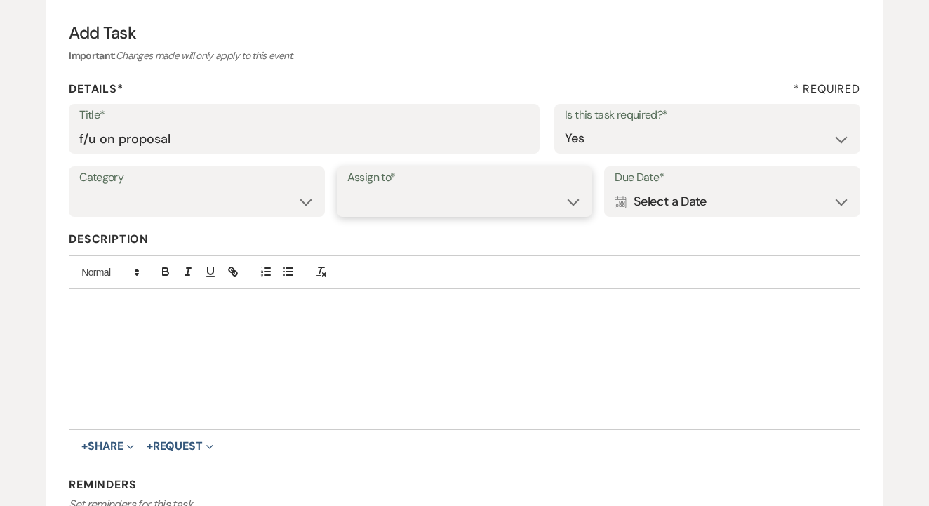
click at [522, 194] on select "Venue Client" at bounding box center [464, 201] width 235 height 27
select select "venueHost"
click at [728, 212] on div "Calendar Select a Date Expand" at bounding box center [732, 201] width 235 height 27
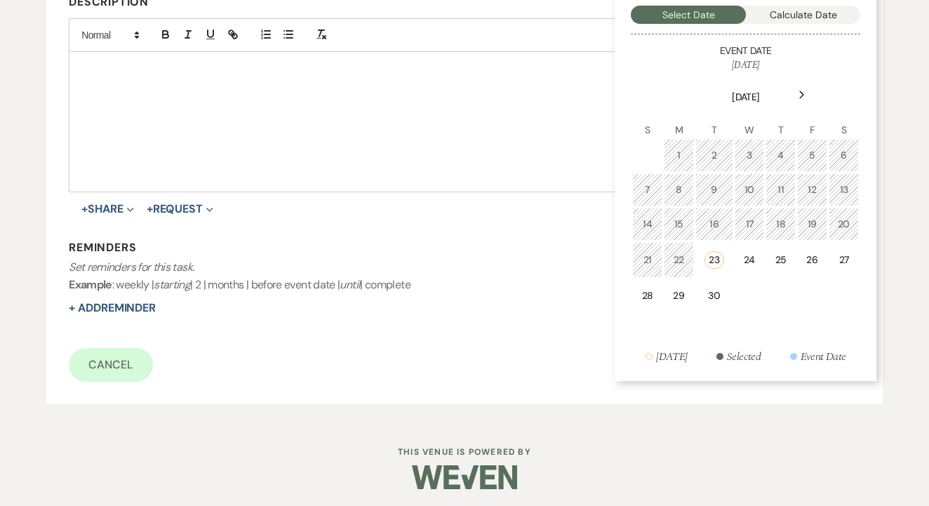
scroll to position [374, 0]
click at [810, 261] on div "26" at bounding box center [813, 260] width 12 height 15
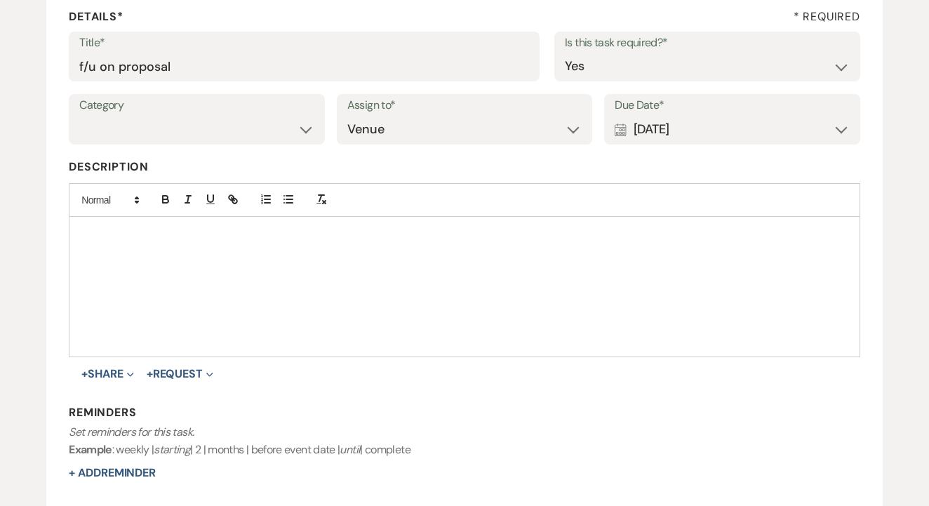
scroll to position [211, 0]
click at [772, 107] on label "Due Date*" at bounding box center [732, 105] width 235 height 20
click at [772, 138] on div "Calendar [DATE] Expand" at bounding box center [732, 128] width 235 height 27
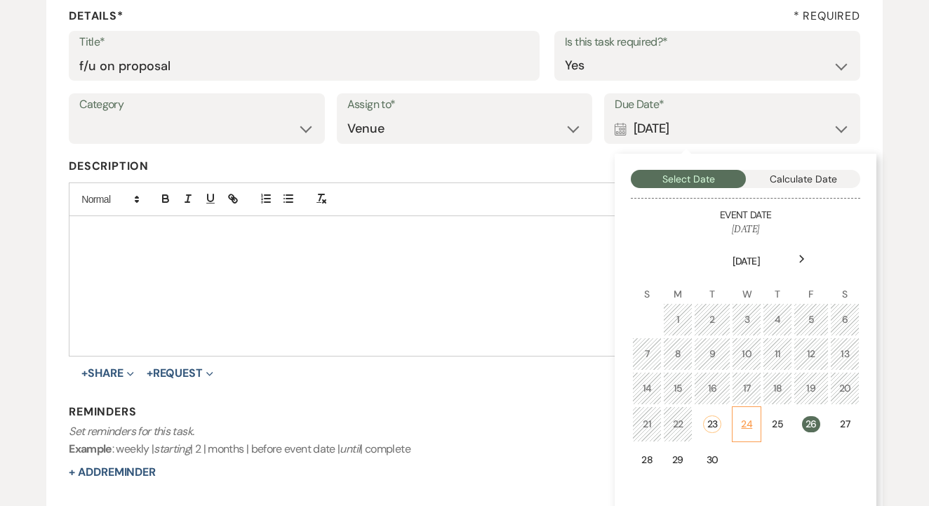
click at [750, 417] on div "24" at bounding box center [746, 424] width 11 height 15
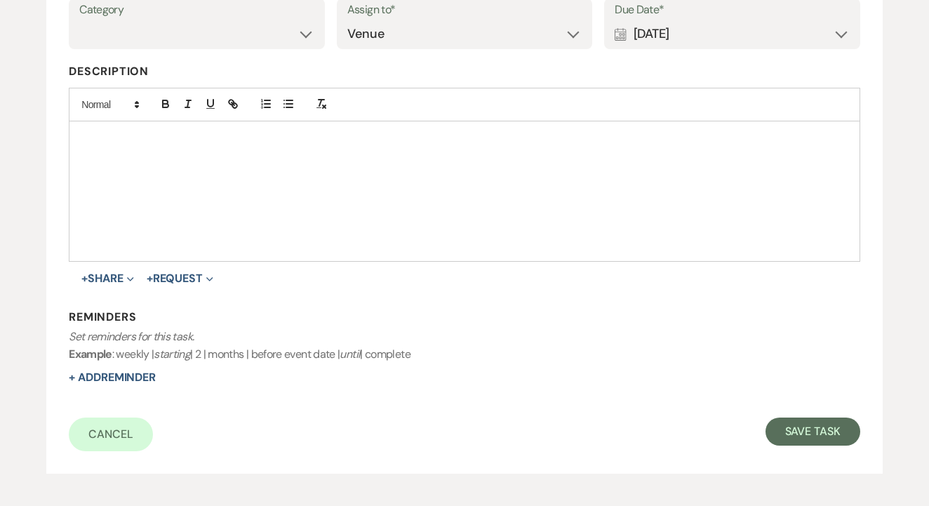
scroll to position [318, 0]
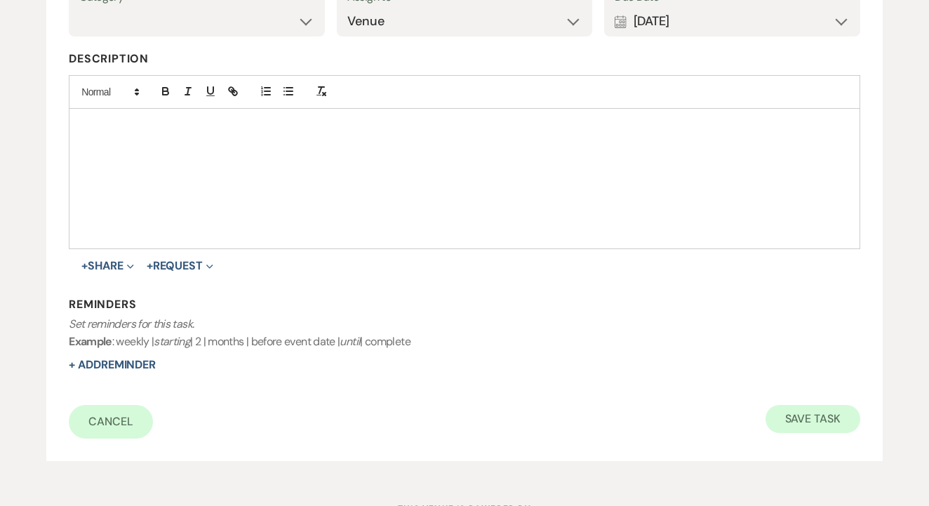
click at [807, 428] on button "Save Task" at bounding box center [813, 419] width 95 height 28
select select "6"
select select "5"
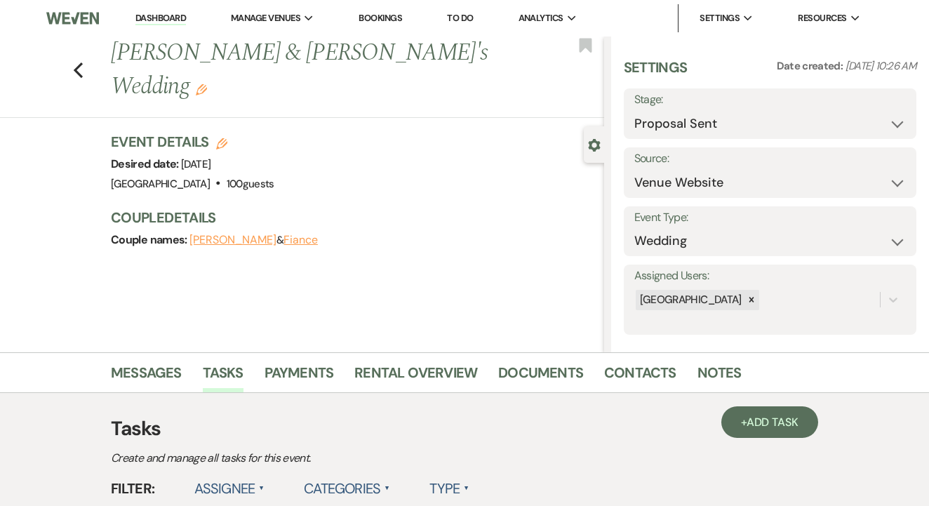
click at [176, 10] on li "Dashboard" at bounding box center [160, 18] width 65 height 28
click at [175, 13] on link "Dashboard" at bounding box center [160, 18] width 51 height 13
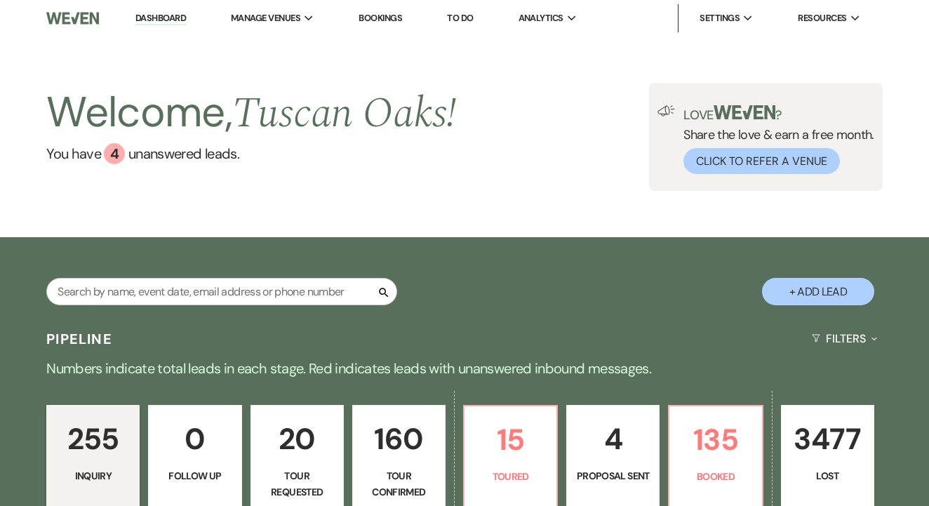
click at [641, 416] on p "4" at bounding box center [613, 439] width 75 height 47
select select "6"
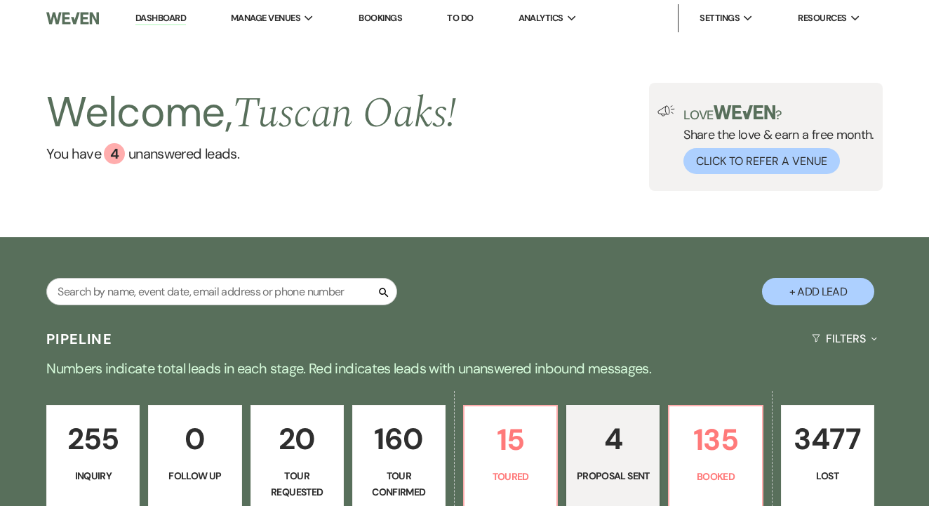
scroll to position [171, 0]
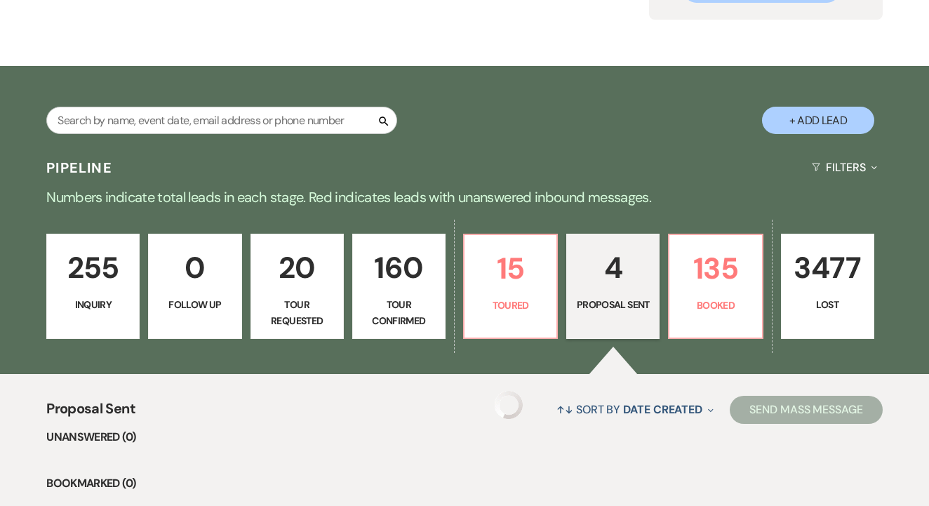
select select "6"
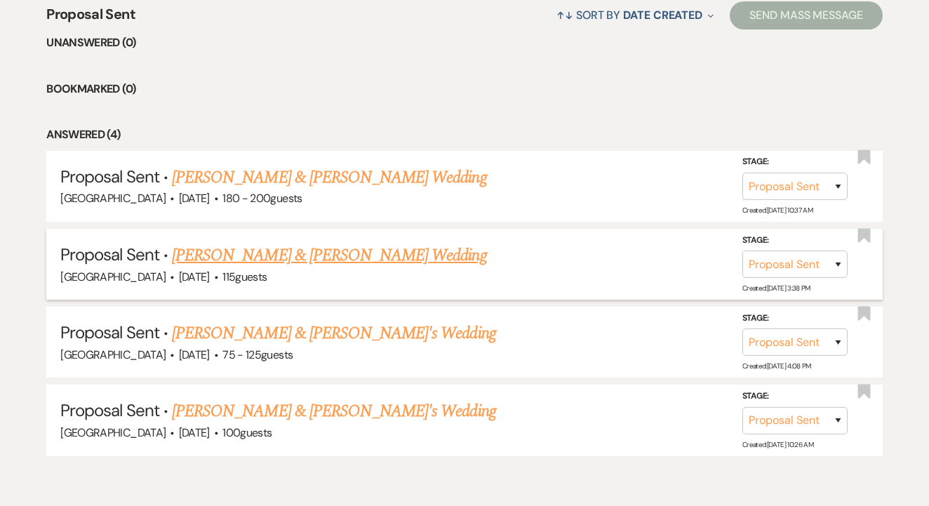
scroll to position [574, 0]
